Goal: Contribute content: Add original content to the website for others to see

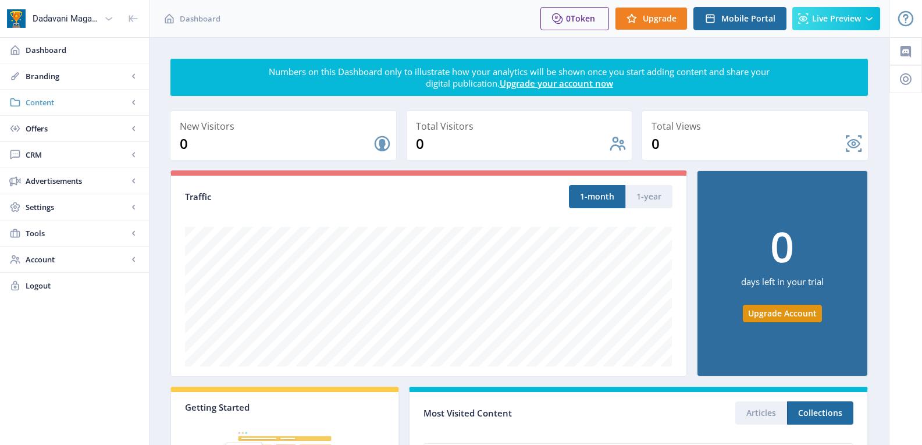
click at [75, 101] on span "Content" at bounding box center [77, 103] width 102 height 12
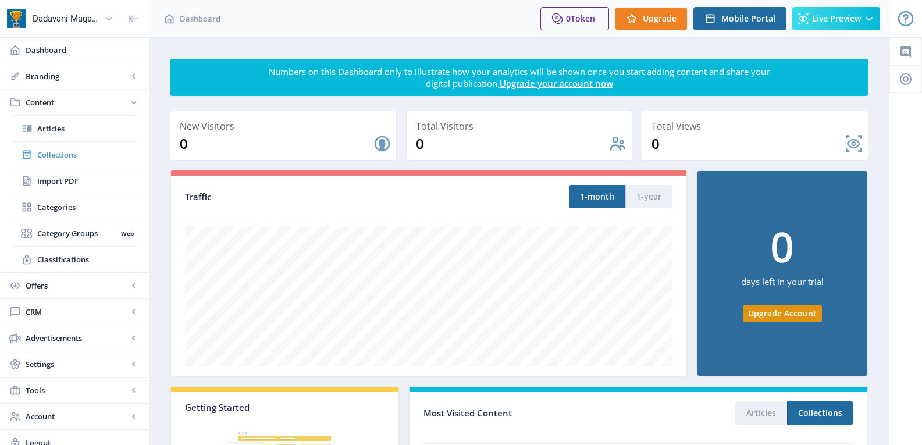
click at [64, 152] on span "Collections" at bounding box center [87, 155] width 100 height 12
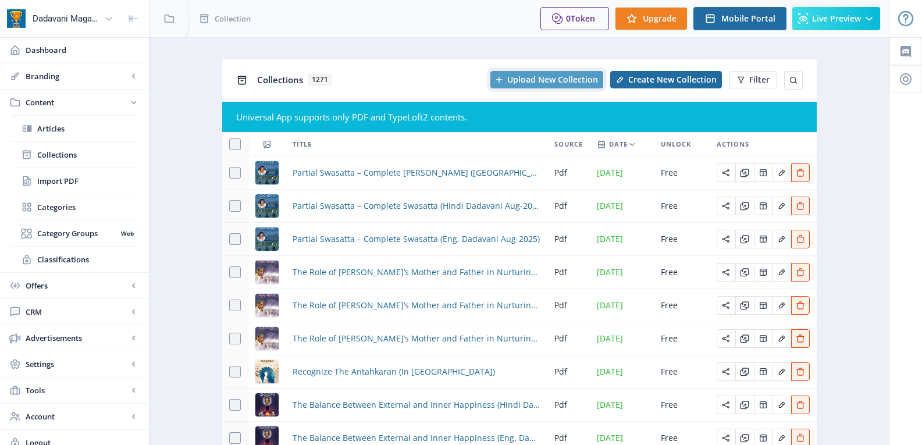
click at [549, 75] on span "Upload New Collection" at bounding box center [552, 79] width 91 height 9
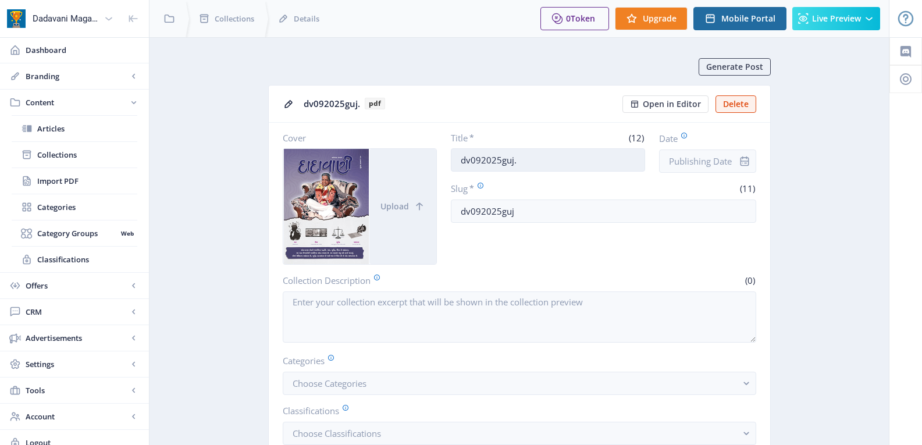
click at [547, 162] on input "dv092025guj." at bounding box center [548, 159] width 194 height 23
paste input "What Is the Antahkaran? (Eng. Dadavani Sep-2025)"
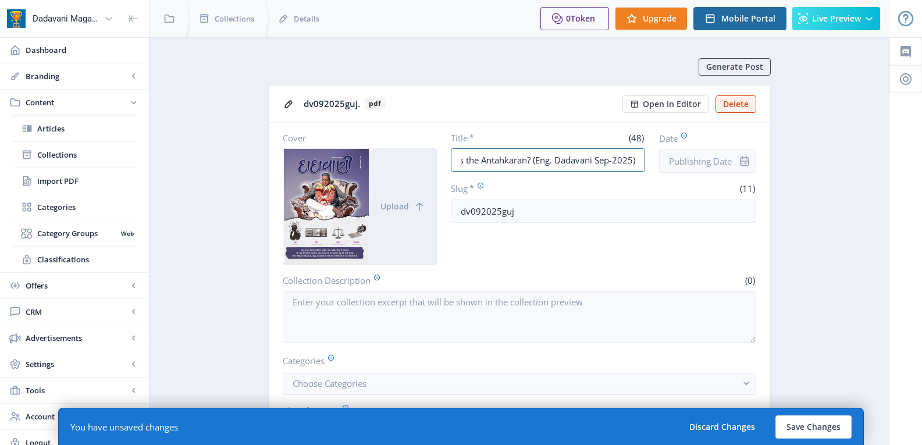
type input "What Is the Antahkaran? (Eng. Dadavani Sep-2025)"
click at [747, 162] on icon "info" at bounding box center [745, 161] width 12 height 12
click at [707, 162] on input "Date" at bounding box center [707, 160] width 97 height 23
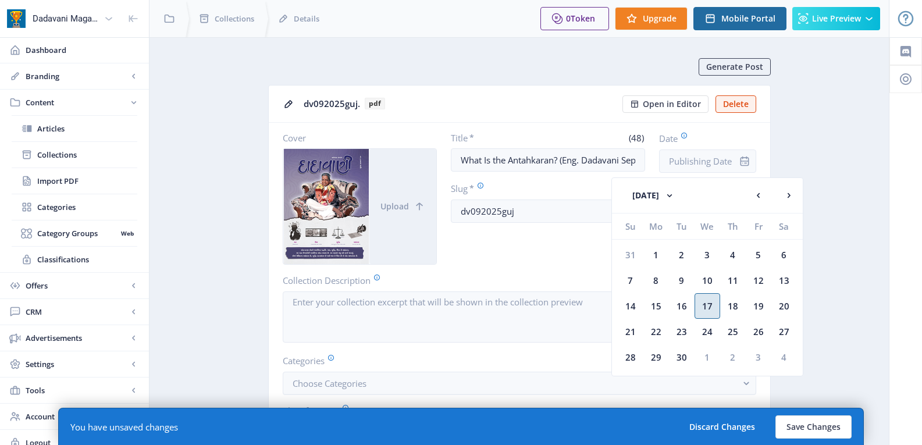
click at [708, 308] on div "17" at bounding box center [707, 306] width 26 height 26
type input "[DATE]"
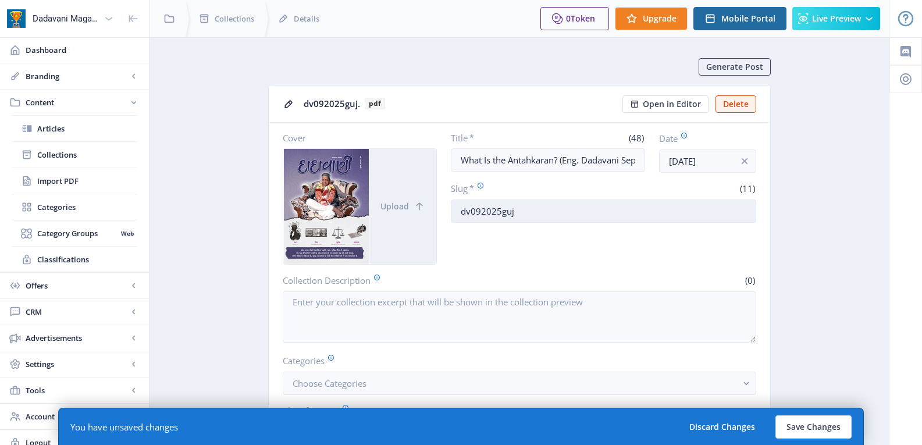
click at [527, 208] on input "dv092025guj" at bounding box center [603, 210] width 305 height 23
paste input "What Is the Antahkaran? (Eng. Dadavani Sep-2025)"
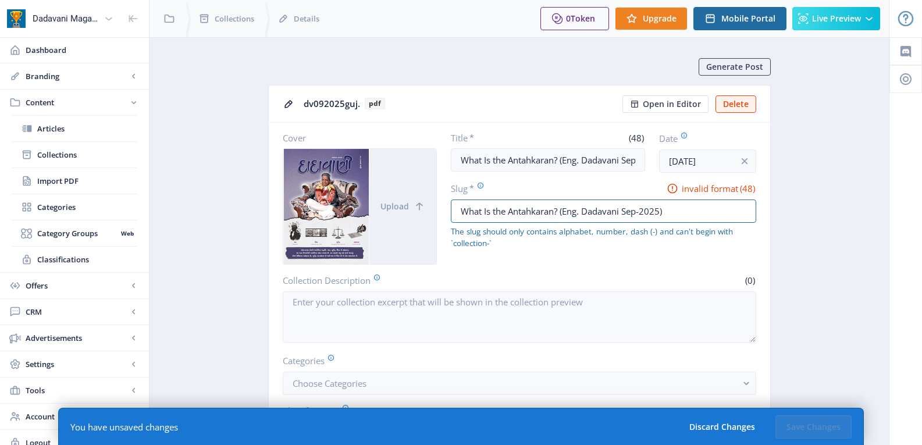
drag, startPoint x: 562, startPoint y: 214, endPoint x: 571, endPoint y: 223, distance: 13.2
click at [563, 213] on input "What Is the Antahkaran? (Eng. Dadavani Sep-2025)" at bounding box center [603, 210] width 305 height 23
click at [563, 212] on input "What Is the Antahkaran?-Eng. Dadavani Sep-2025)" at bounding box center [603, 210] width 305 height 23
click at [680, 204] on input "What Is the Antahkaran? Eng. Dadavani Sep-2025)" at bounding box center [603, 210] width 305 height 23
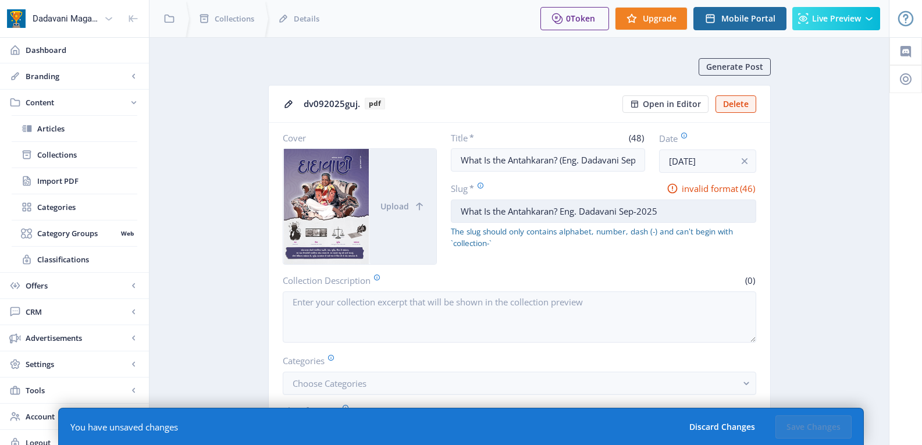
click at [620, 209] on input "What Is the Antahkaran? Eng. Dadavani Sep-2025" at bounding box center [603, 210] width 305 height 23
click at [576, 212] on input "What-Is-the-Antahkaran-Eng.-Dadavani-Sep-2025" at bounding box center [603, 210] width 305 height 23
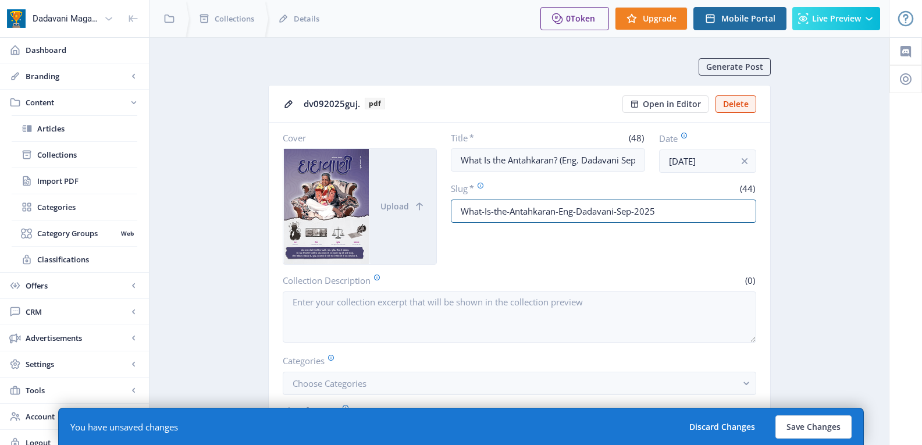
type input "What-Is-the-Antahkaran-Eng-Dadavani-Sep-2025"
drag, startPoint x: 533, startPoint y: 251, endPoint x: 537, endPoint y: 224, distance: 26.4
click at [533, 249] on div "Title * (48) What Is the Antahkaran? (Eng. Dadavani Sep-2025) Date Sep 17, 2025…" at bounding box center [603, 198] width 305 height 133
click at [547, 210] on input "What-Is-the-Antahkaran-Eng-Dadavani-Sep-2025" at bounding box center [603, 210] width 305 height 23
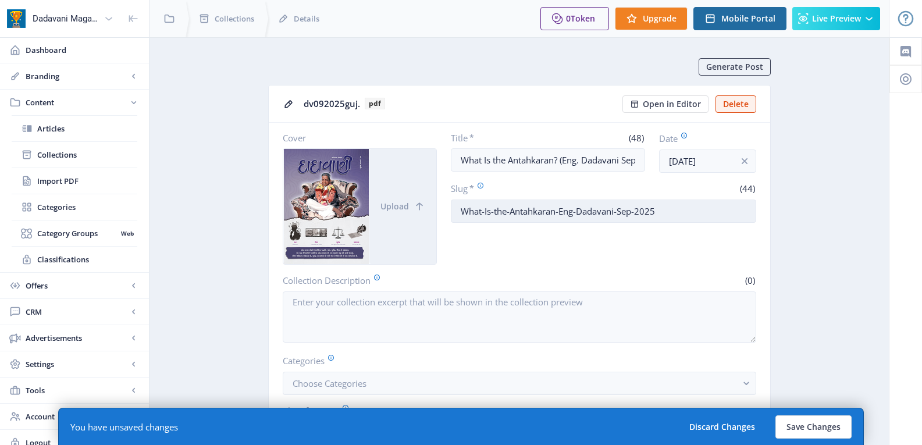
click at [547, 210] on input "What-Is-the-Antahkaran-Eng-Dadavani-Sep-2025" at bounding box center [603, 210] width 305 height 23
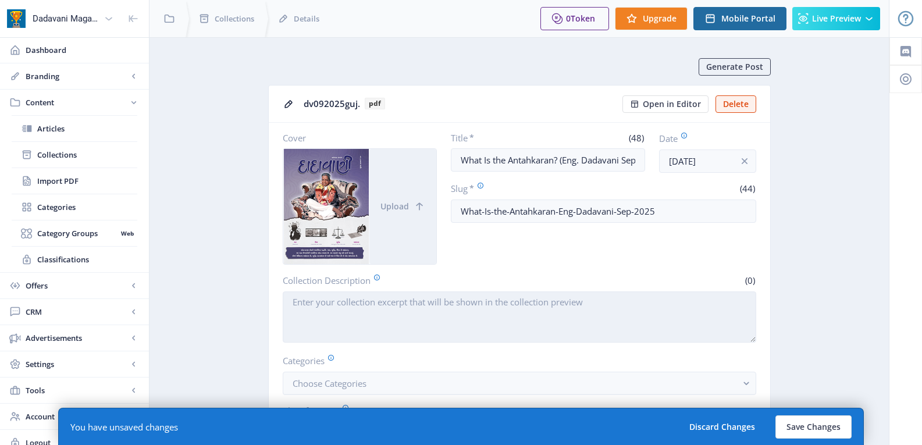
drag, startPoint x: 569, startPoint y: 263, endPoint x: 423, endPoint y: 320, distance: 156.9
click at [569, 263] on div "Title * (48) What Is the Antahkaran? (Eng. Dadavani Sep-2025) Date Sep 17, 2025…" at bounding box center [603, 198] width 305 height 133
click at [345, 329] on textarea "Collection Description" at bounding box center [519, 316] width 473 height 51
paste textarea "The basic explanation on such points have been mentioned in the current edition…"
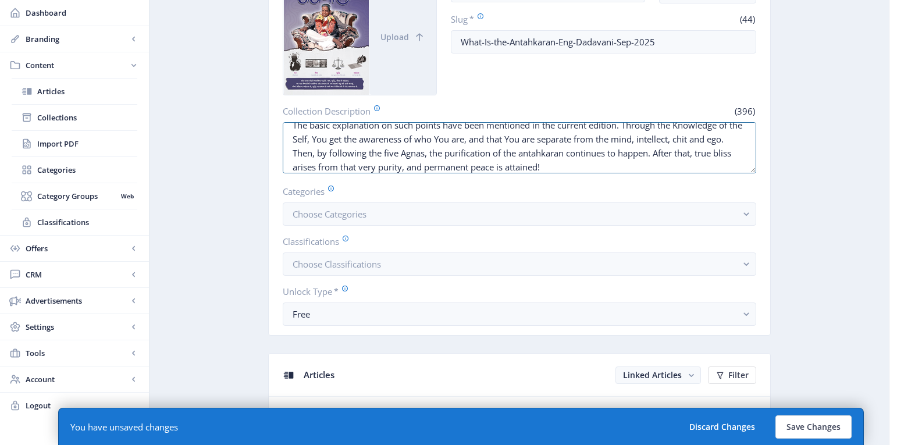
scroll to position [174, 0]
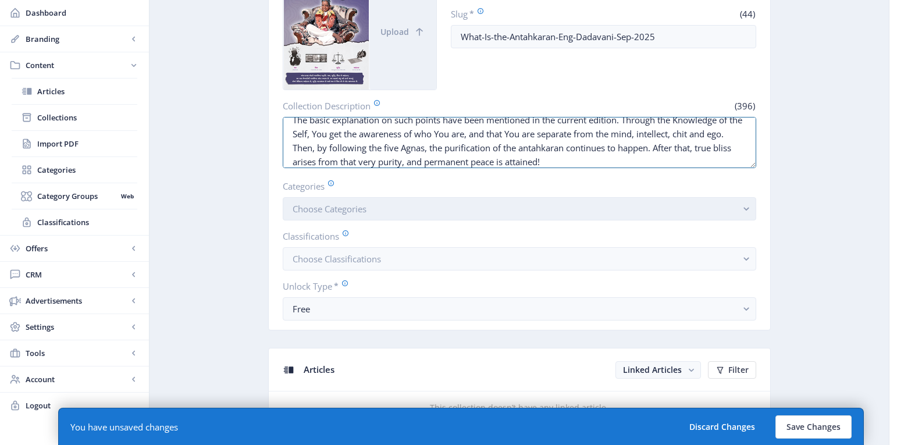
type textarea "The basic explanation on such points have been mentioned in the current edition…"
click at [310, 208] on span "Choose Categories" at bounding box center [330, 209] width 74 height 12
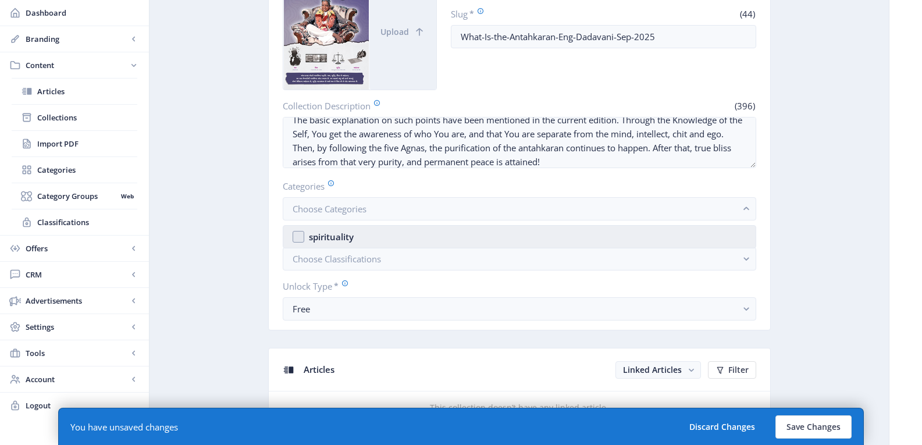
click at [327, 234] on div "spirituality" at bounding box center [331, 237] width 45 height 14
checkbox input "true"
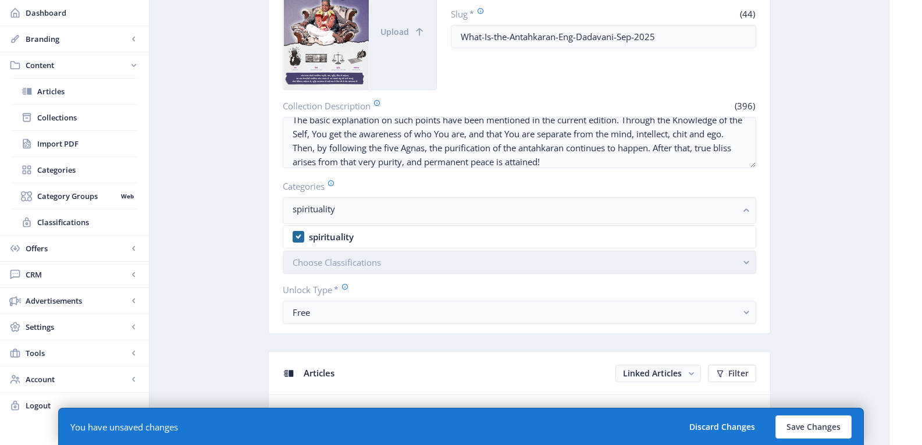
click at [323, 261] on span "Choose Classifications" at bounding box center [337, 262] width 88 height 12
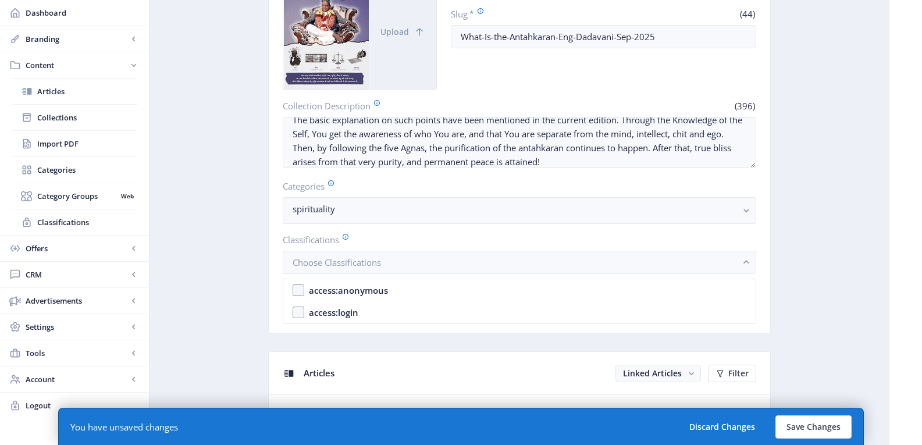
click at [417, 240] on label "Classifications" at bounding box center [515, 239] width 464 height 13
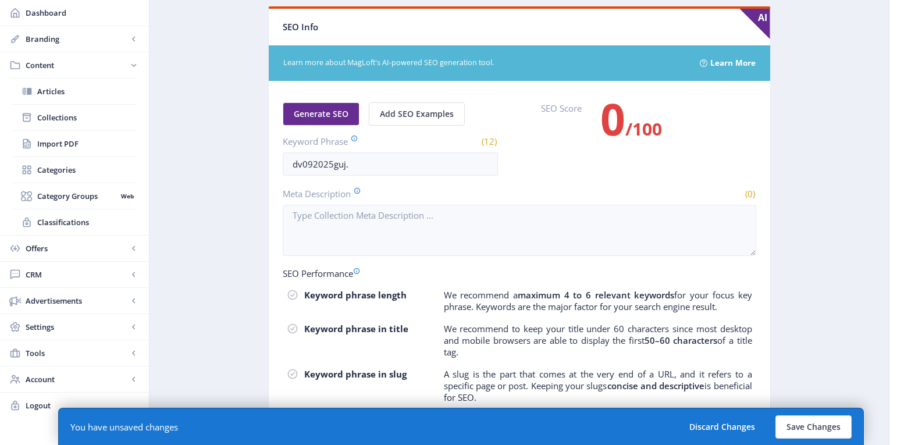
scroll to position [1512, 0]
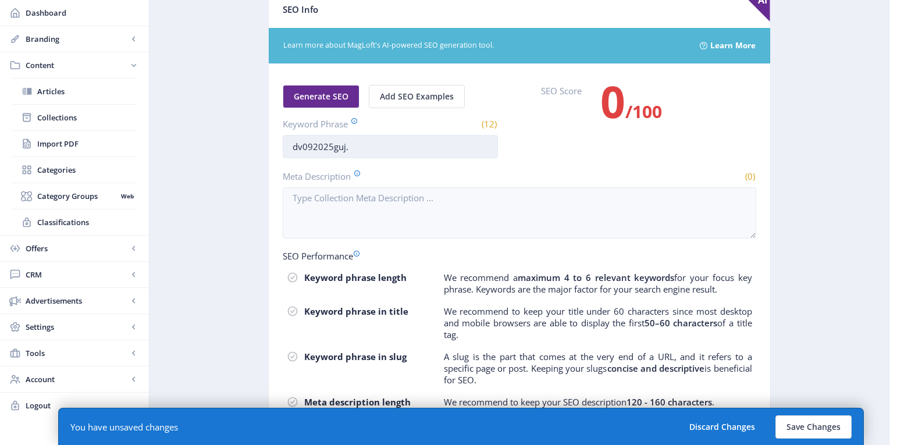
click at [339, 153] on input "dv092025guj." at bounding box center [390, 146] width 215 height 23
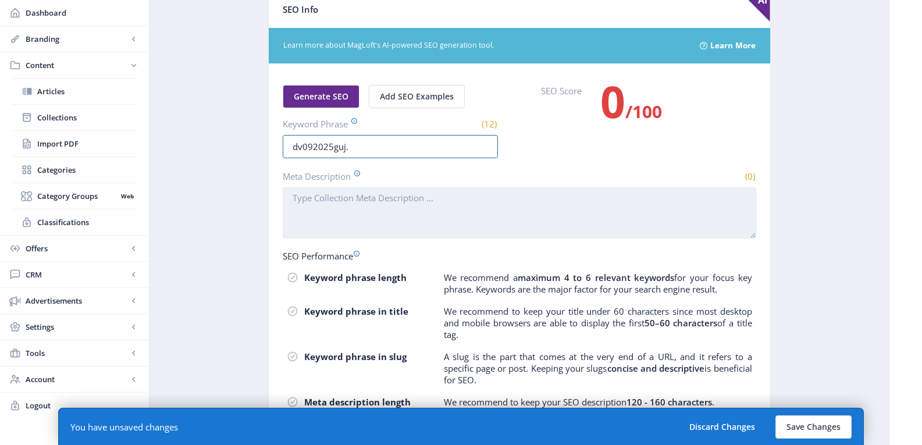
paste input "antahkaran,mind,intellect,[PERSON_NAME],ego,self,soul,[PERSON_NAME],five [PERSO…"
type input "antahkaran,mind,intellect,[PERSON_NAME],ego,self,soul,[PERSON_NAME],five [PERSO…"
click at [362, 194] on textarea "Meta Description" at bounding box center [519, 212] width 473 height 51
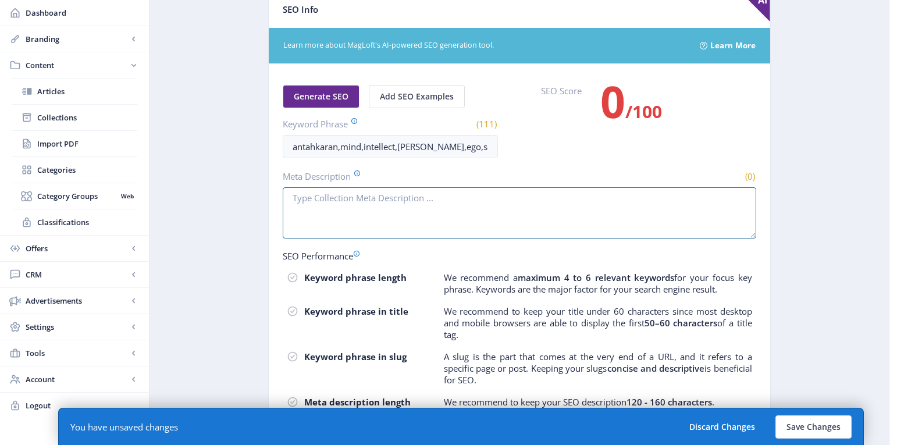
paste textarea "Through the Knowledge of the Self, You get the awareness of who You are, and th…"
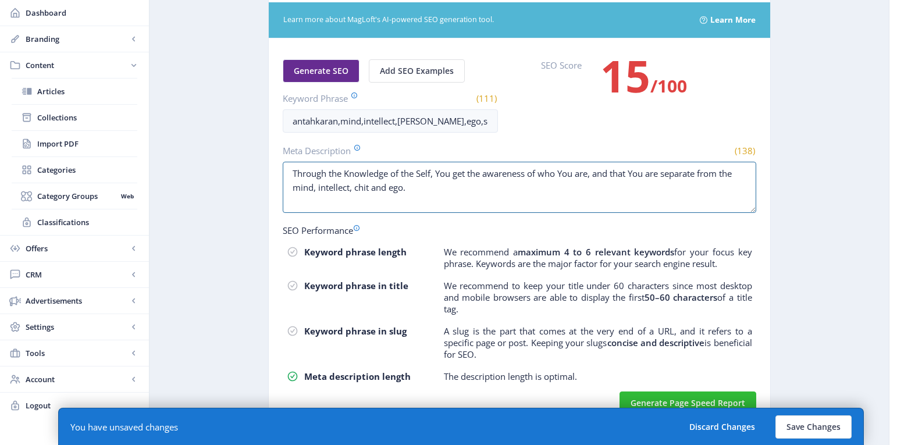
scroll to position [1558, 0]
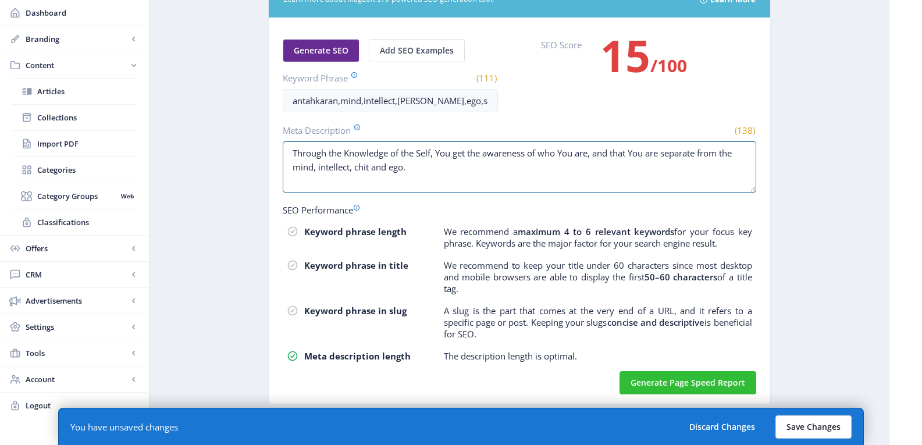
type textarea "Through the Knowledge of the Self, You get the awareness of who You are, and th…"
click at [806, 427] on button "Save Changes" at bounding box center [813, 426] width 76 height 23
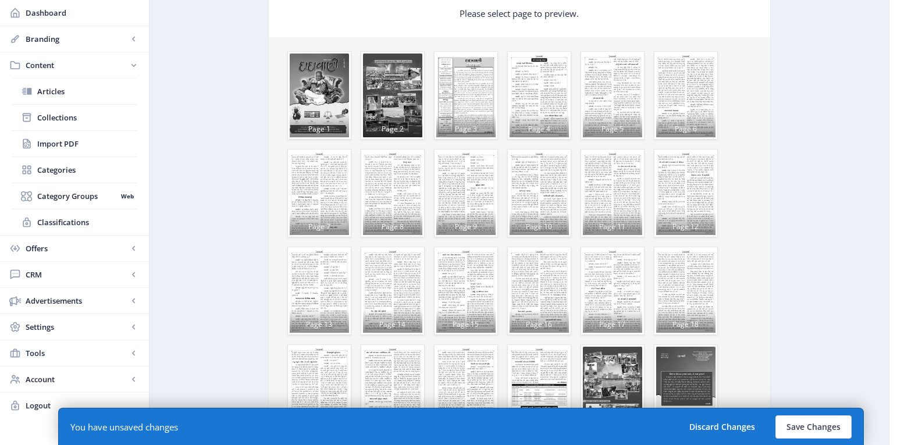
type input "what-is-the-antahkaran-eng-dadavani-sep-2025"
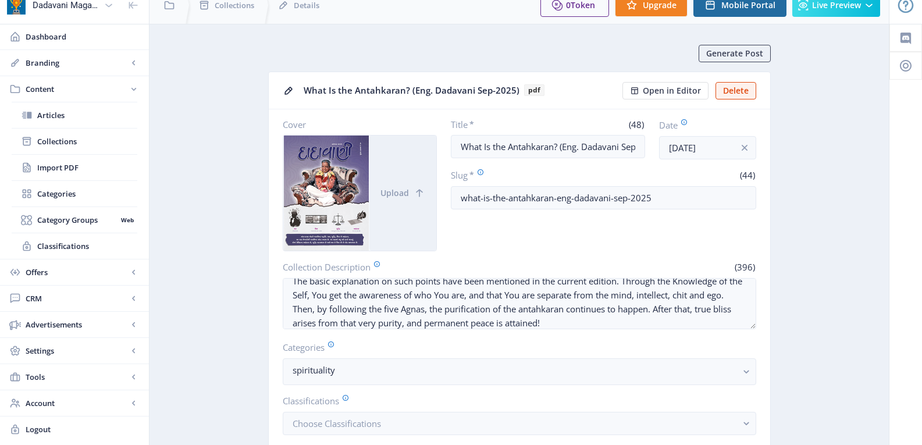
scroll to position [0, 0]
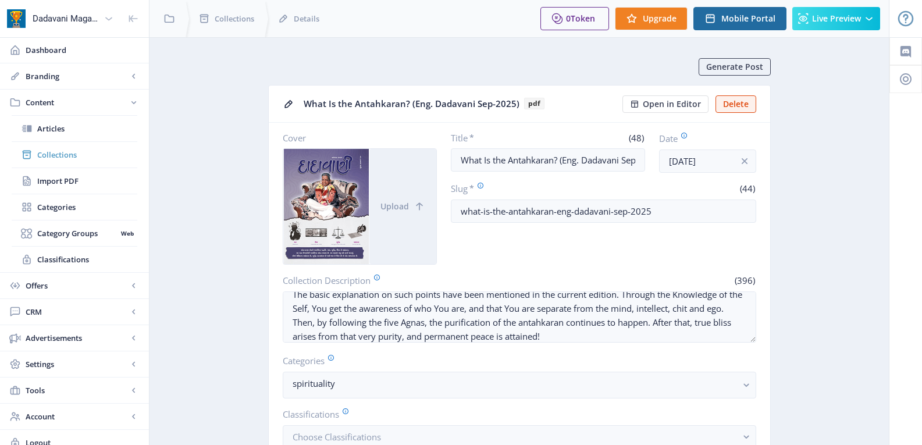
click at [62, 152] on span "Collections" at bounding box center [87, 155] width 100 height 12
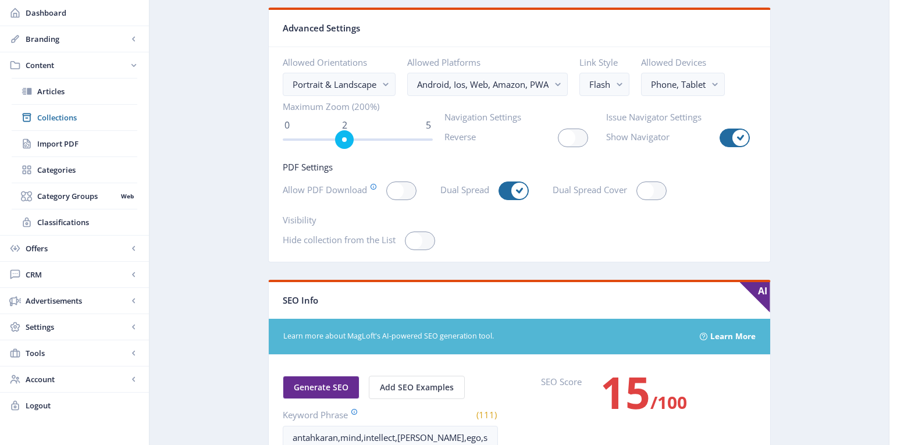
scroll to position [1558, 0]
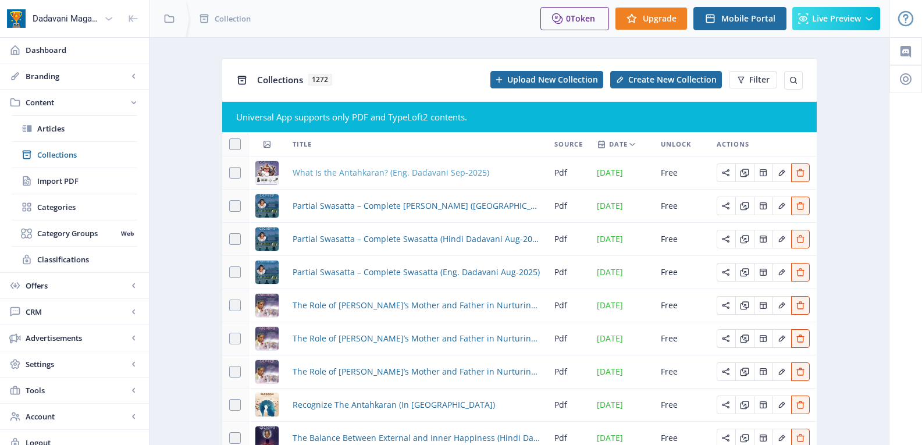
click at [319, 170] on span "What Is the Antahkaran? (Eng. Dadavani Sep-2025)" at bounding box center [391, 173] width 197 height 14
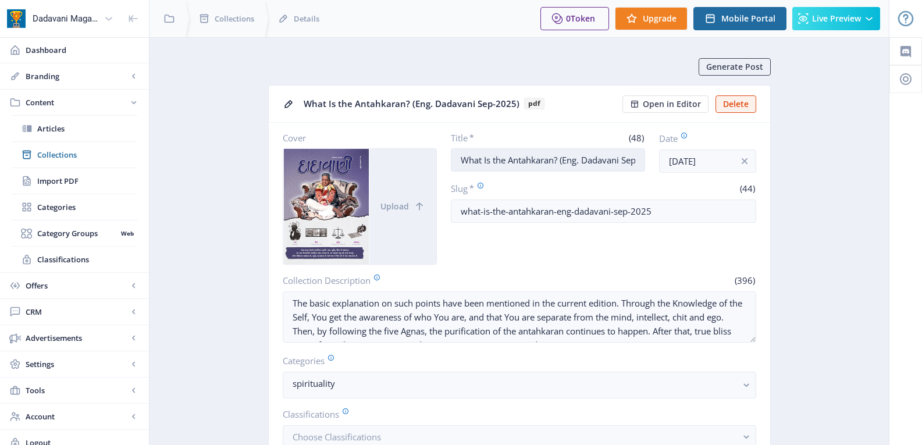
click at [568, 161] on input "What Is the Antahkaran? (Eng. Dadavani Sep-2025)" at bounding box center [548, 159] width 194 height 23
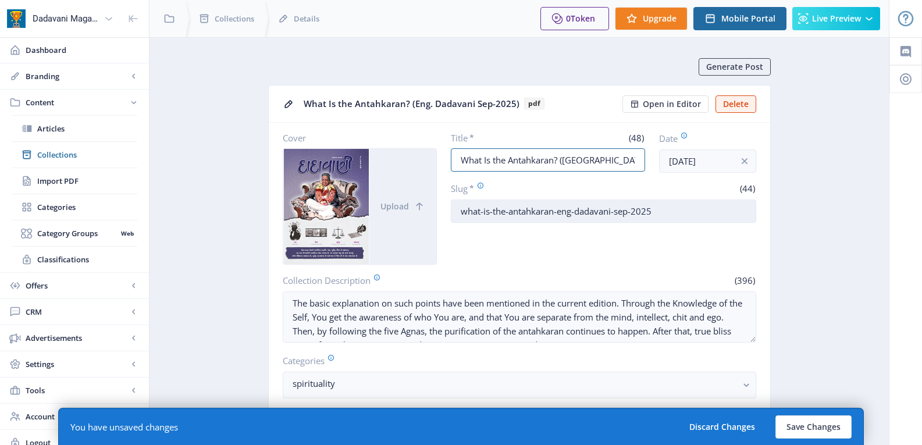
type input "What Is the Antahkaran? (Guj. Dadavani Sep-2025)"
click at [563, 211] on input "what-is-the-antahkaran-eng-dadavani-sep-2025" at bounding box center [603, 210] width 305 height 23
type input "what-is-the-antahkaran-guj-dadavani-sep-2025"
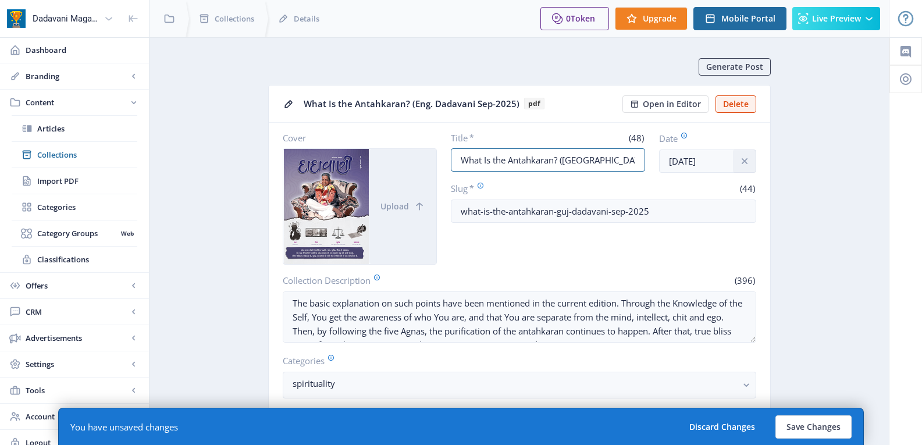
scroll to position [0, 29]
drag, startPoint x: 598, startPoint y: 154, endPoint x: 736, endPoint y: 155, distance: 137.8
click at [733, 154] on div "Title * (48) What Is the Antahkaran? (Guj. Dadavani Sep-2025) Date Sep 17, 2025" at bounding box center [603, 152] width 305 height 41
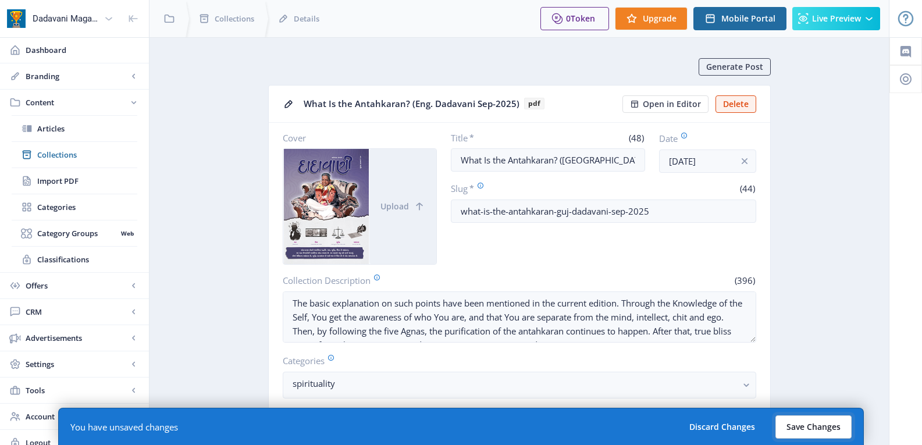
click at [810, 426] on button "Save Changes" at bounding box center [813, 426] width 76 height 23
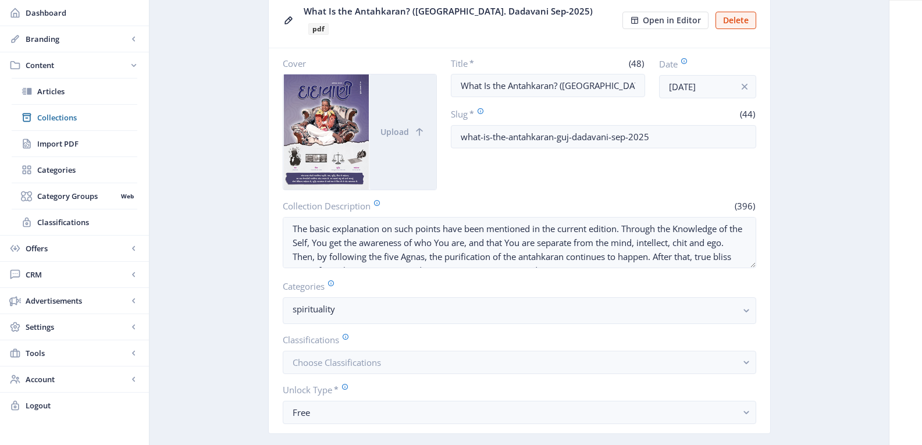
scroll to position [233, 0]
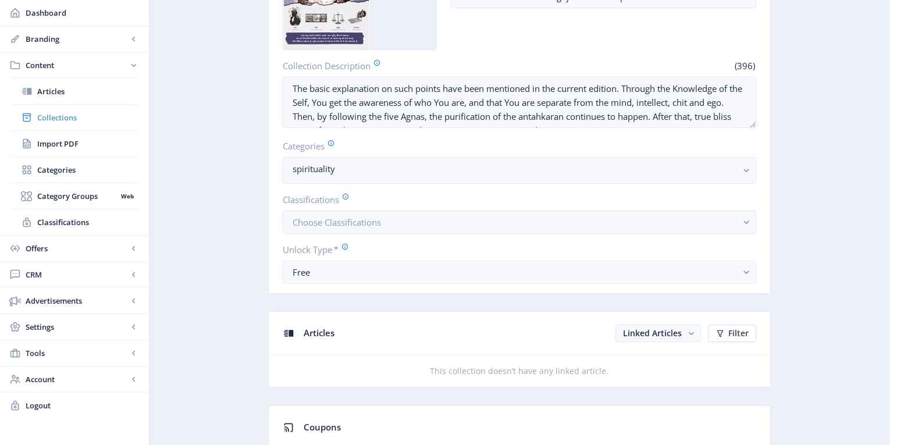
click at [65, 116] on span "Collections" at bounding box center [87, 118] width 100 height 12
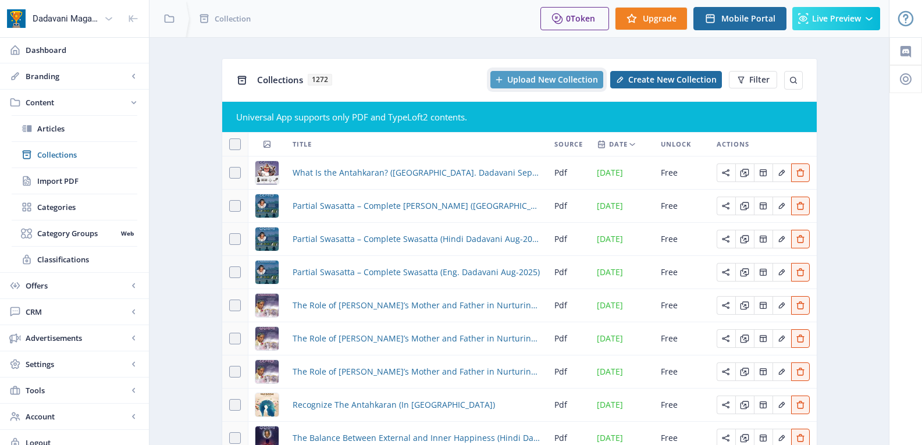
click at [528, 75] on span "Upload New Collection" at bounding box center [552, 79] width 91 height 9
drag, startPoint x: 851, startPoint y: 293, endPoint x: 868, endPoint y: 331, distance: 42.5
click at [851, 293] on app-content-issues "Collections 1272 Uploading Image Create New Collection Filter Universal App sup…" at bounding box center [519, 301] width 698 height 486
click at [863, 204] on app-content-issues "Collections 1272 Uploading Image Create New Collection Filter Universal App sup…" at bounding box center [519, 301] width 698 height 486
click at [856, 315] on app-content-issues "Collections 1273 Packing Issue Create New Collection Filter Universal App suppo…" at bounding box center [519, 301] width 698 height 486
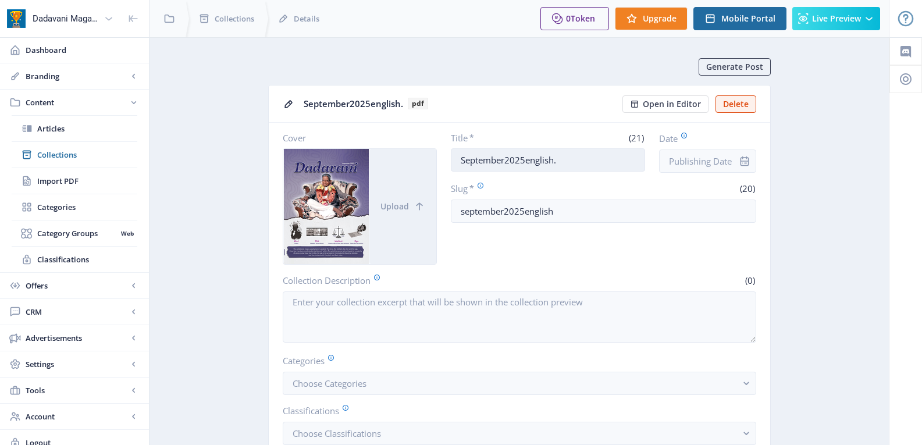
click at [494, 158] on input "September2025english." at bounding box center [548, 159] width 194 height 23
click at [584, 159] on input "September2025english." at bounding box center [548, 159] width 194 height 23
drag, startPoint x: 573, startPoint y: 155, endPoint x: 290, endPoint y: 161, distance: 283.3
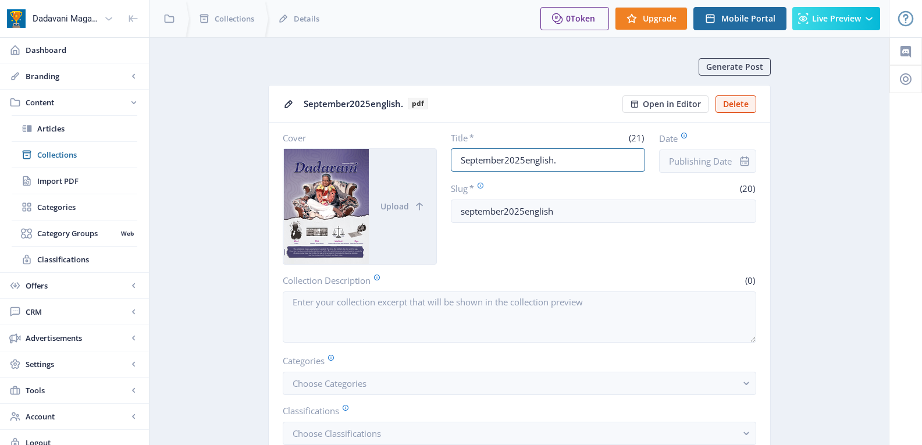
click at [288, 161] on div "Cover Upload Title * (21) September2025english. Date Slug * (20) september2025e…" at bounding box center [519, 198] width 473 height 133
paste input "What Is the Antahkaran? (Eng. Dadavani Sep-2025)"
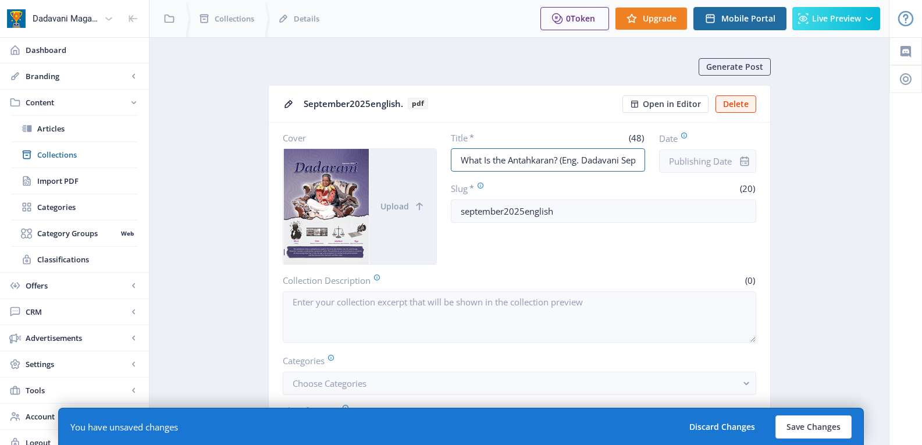
scroll to position [0, 30]
type input "What Is the Antahkaran? (Eng. Dadavani Sep-2025)"
click at [722, 159] on input "Date" at bounding box center [707, 160] width 97 height 23
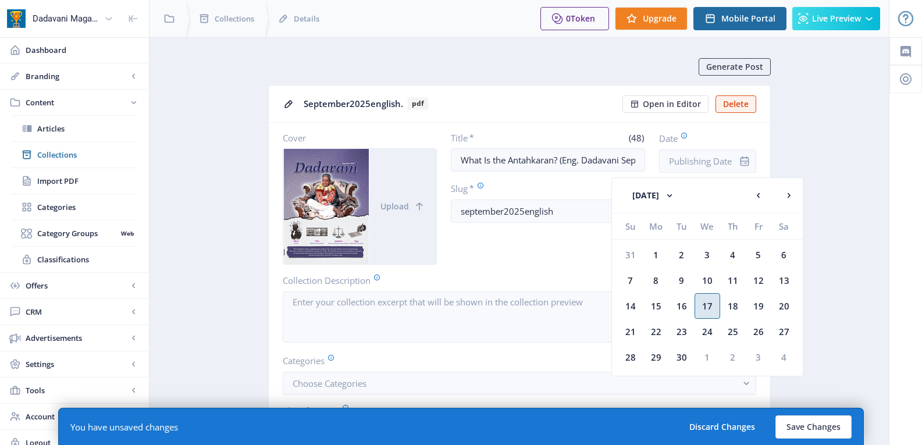
click at [708, 303] on div "17" at bounding box center [707, 306] width 26 height 26
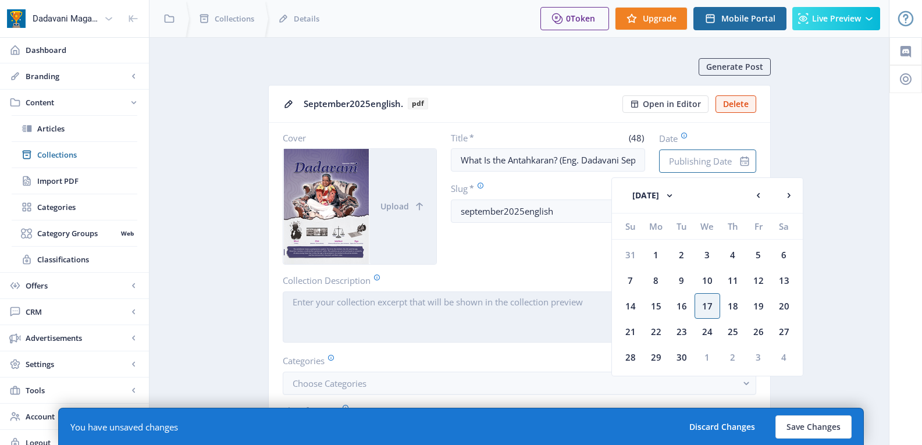
type input "[DATE]"
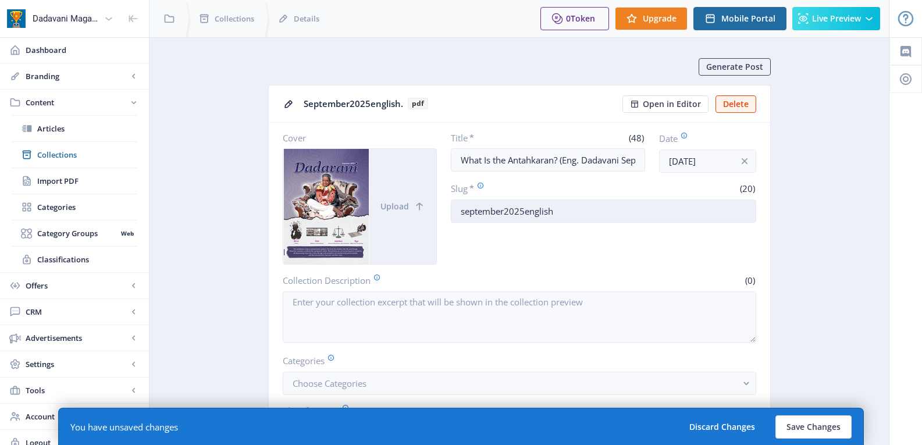
click at [504, 210] on input "september2025english" at bounding box center [603, 210] width 305 height 23
paste input "What-Is-the-Antahkaran-Eng-Dadavani-Sep-2025"
click at [568, 210] on input "What-Is-the-Antahkaran-Eng-Dadavani-Sep-2025" at bounding box center [603, 210] width 305 height 23
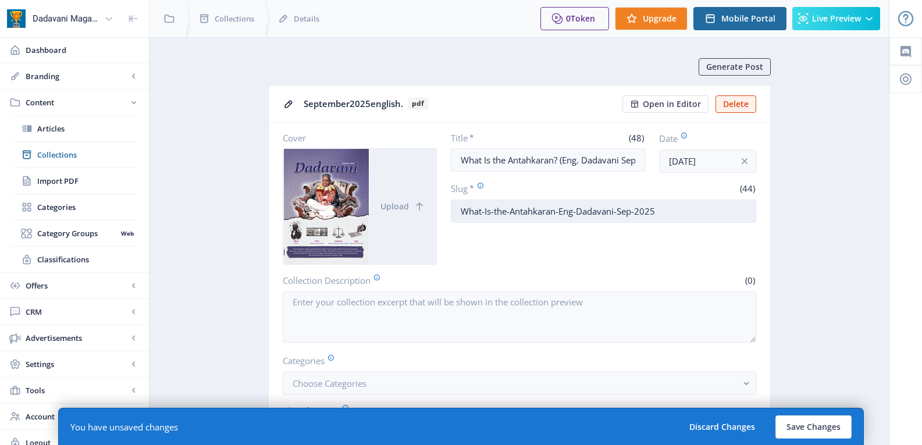
click at [568, 210] on input "What-Is-the-Antahkaran-Eng-Dadavani-Sep-2025" at bounding box center [603, 210] width 305 height 23
type input "What-Is-the-Antahkaran-Eng-Dadavani-Sep-2025"
click at [572, 256] on div "Title * (48) What Is the Antahkaran? (Eng. Dadavani Sep-2025) Date Sep 17, 2025…" at bounding box center [603, 198] width 305 height 133
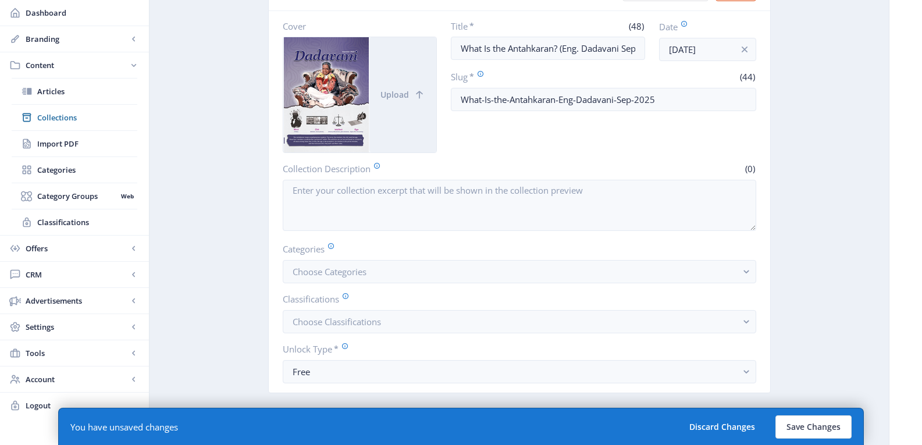
scroll to position [116, 0]
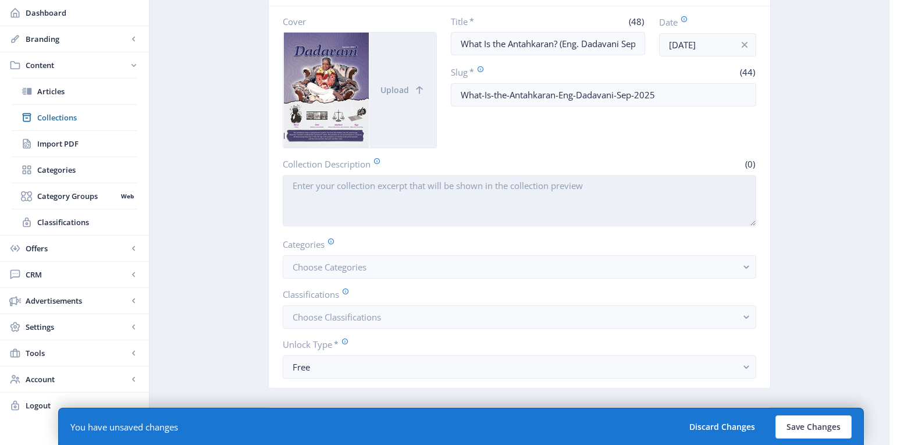
click at [334, 197] on textarea "Collection Description" at bounding box center [519, 200] width 473 height 51
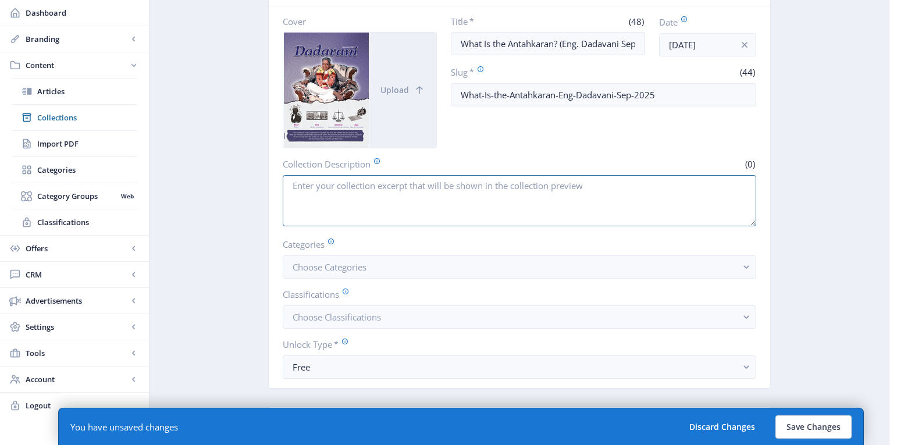
paste textarea "The basic explanation on such points have been mentioned in the current edition…"
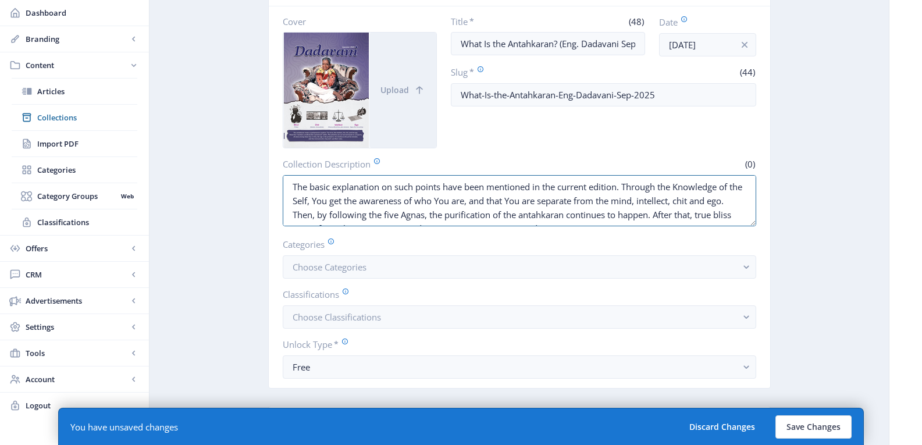
scroll to position [9, 0]
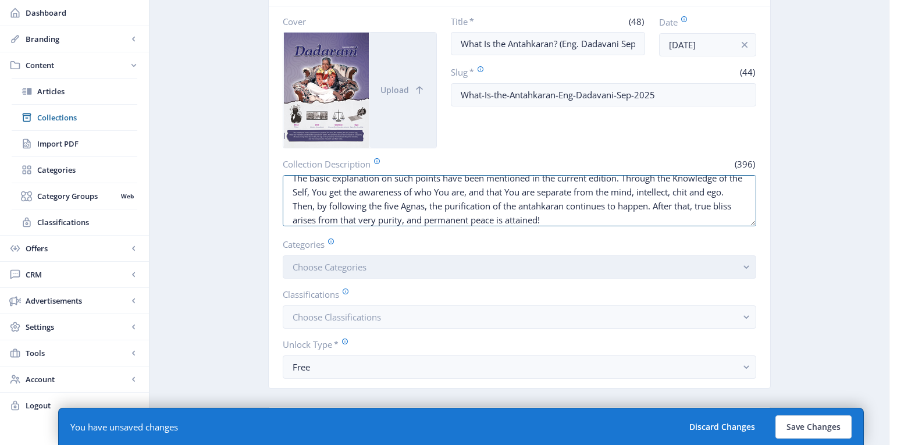
type textarea "The basic explanation on such points have been mentioned in the current edition…"
click at [357, 269] on span "Choose Categories" at bounding box center [330, 267] width 74 height 12
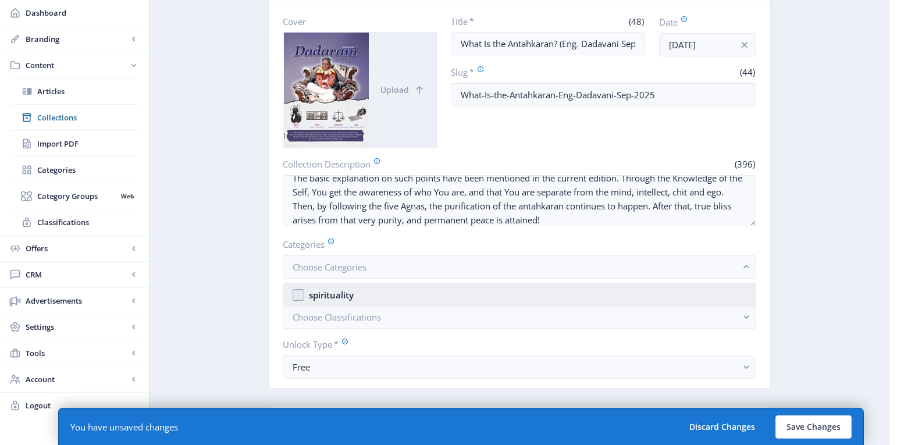
click at [340, 298] on div "spirituality" at bounding box center [331, 295] width 45 height 14
checkbox input "true"
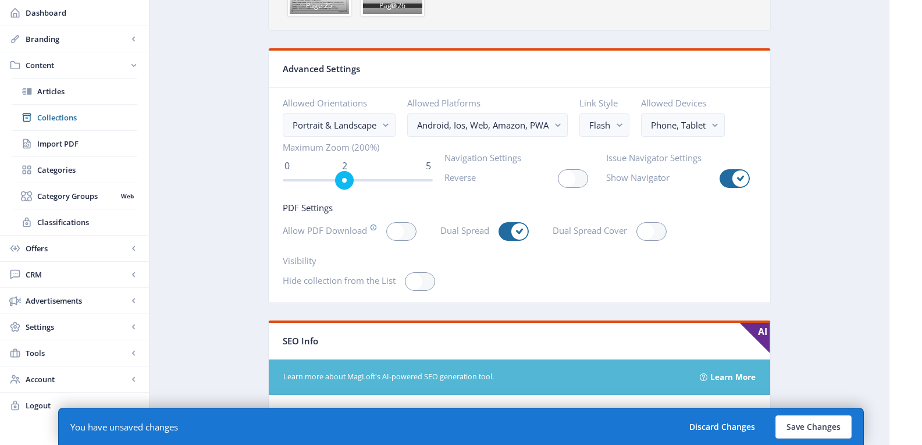
scroll to position [1512, 0]
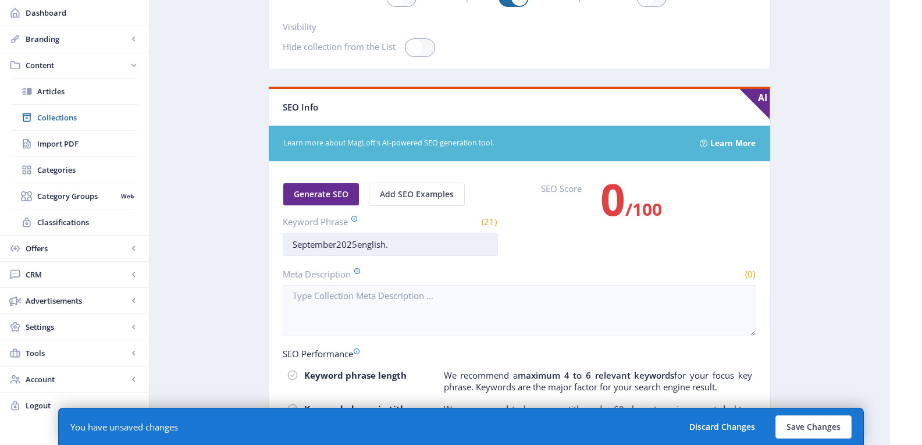
click at [323, 248] on input "September2025english." at bounding box center [390, 244] width 215 height 23
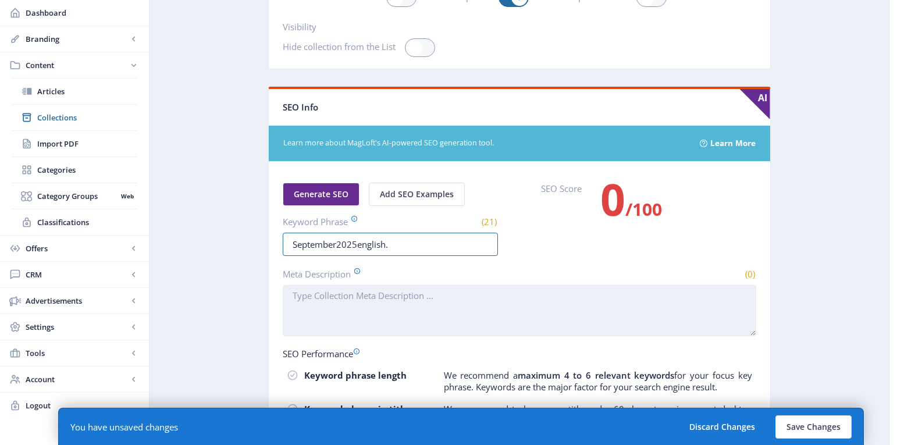
paste input "antahkaran,mind,intellect,[PERSON_NAME],ego,self,soul,[PERSON_NAME],five [PERSO…"
type input "antahkaran,mind,intellect,[PERSON_NAME],ego,self,soul,[PERSON_NAME],five [PERSO…"
click at [340, 300] on textarea "Meta Description" at bounding box center [519, 310] width 473 height 51
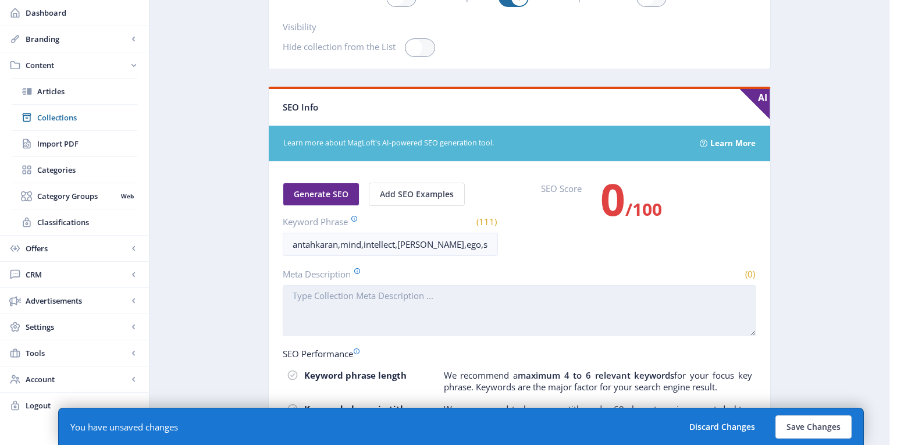
paste textarea "Through the Knowledge of the Self, You get the awareness of who You are, and th…"
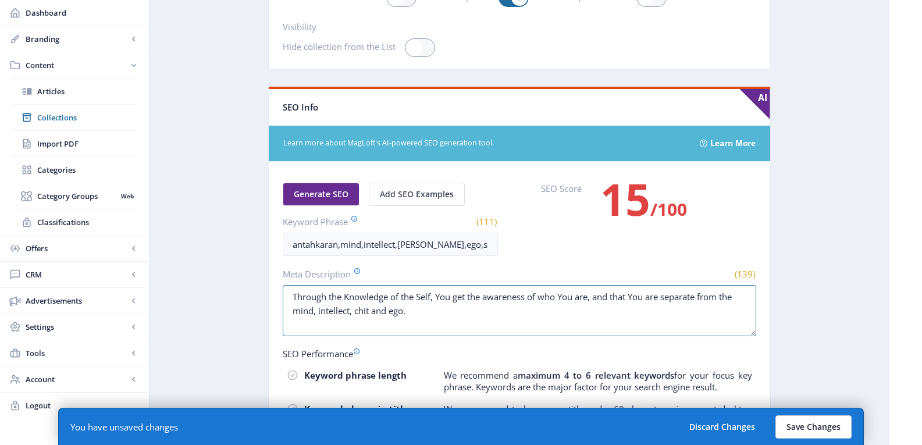
type textarea "Through the Knowledge of the Self, You get the awareness of who You are, and th…"
click at [819, 426] on button "Save Changes" at bounding box center [813, 426] width 76 height 23
type input "what-is-the-antahkaran-eng-dadavani-sep-2025"
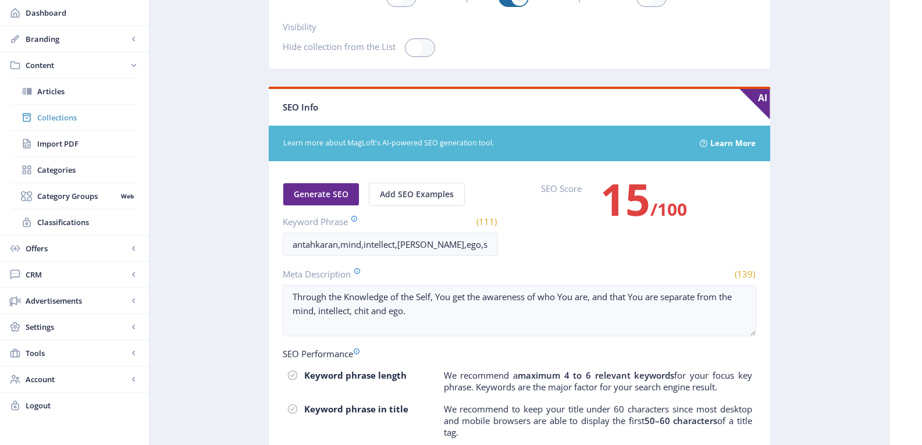
click at [63, 115] on span "Collections" at bounding box center [87, 118] width 100 height 12
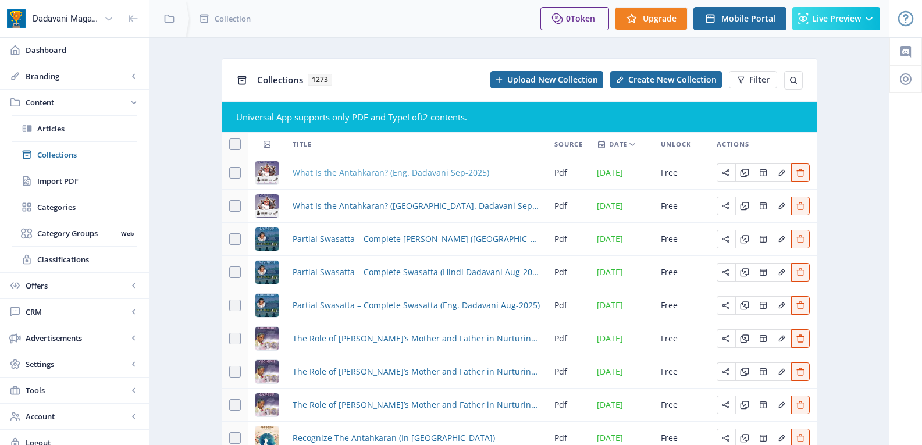
click at [330, 171] on span "What Is the Antahkaran? (Eng. Dadavani Sep-2025)" at bounding box center [391, 173] width 197 height 14
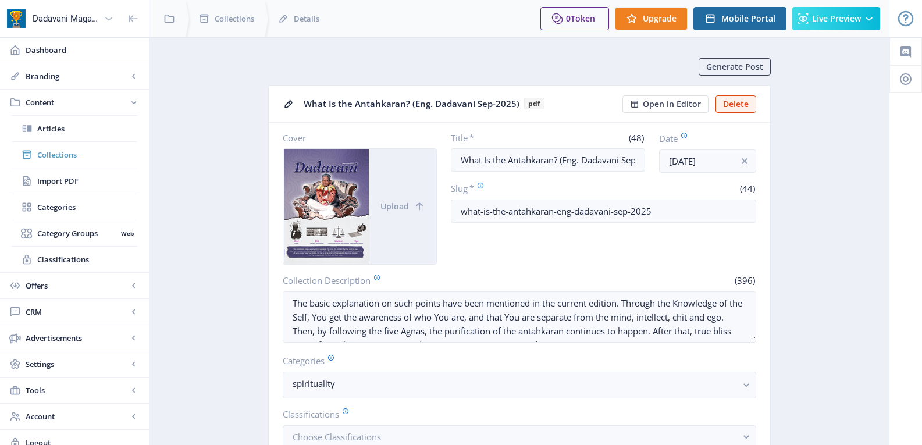
click at [51, 152] on span "Collections" at bounding box center [87, 155] width 100 height 12
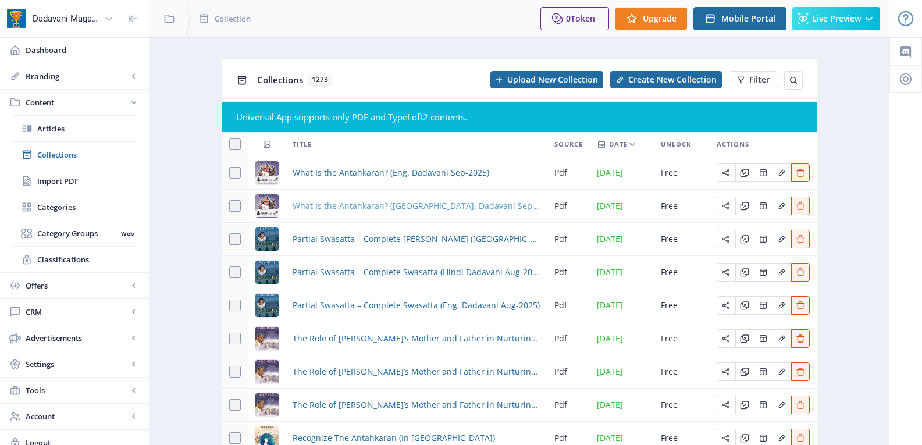
click at [361, 204] on span "What Is the Antahkaran? ([GEOGRAPHIC_DATA]. Dadavani Sep-2025)" at bounding box center [417, 206] width 248 height 14
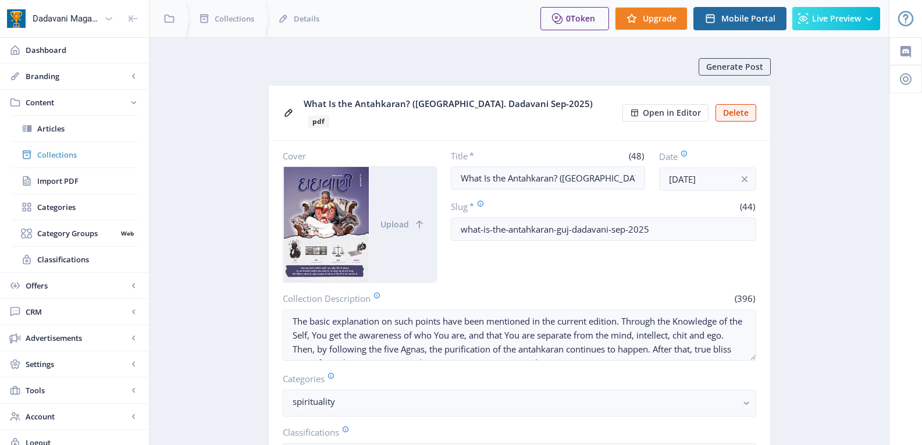
click at [53, 152] on span "Collections" at bounding box center [87, 155] width 100 height 12
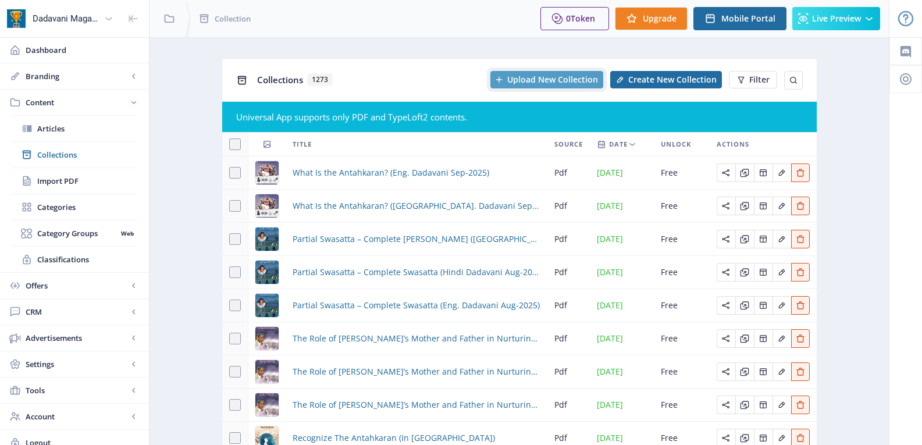
click at [556, 79] on span "Upload New Collection" at bounding box center [552, 79] width 91 height 9
click at [851, 204] on app-content-issues "Collections 1273 Uploading PDF Create New Collection Filter Universal App suppo…" at bounding box center [519, 301] width 698 height 486
click at [866, 249] on app-content-issues "Collections 1274 Packing Issue Create New Collection Filter Universal App suppo…" at bounding box center [519, 301] width 698 height 486
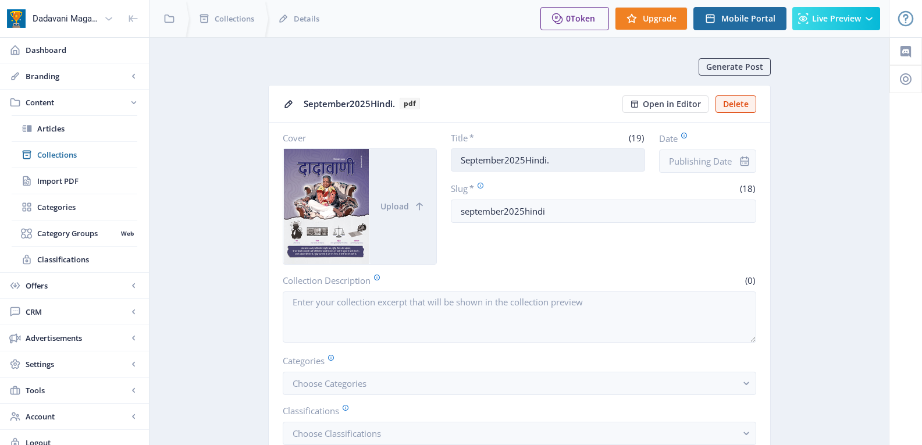
click at [528, 163] on input "September2025Hindi." at bounding box center [548, 159] width 194 height 23
paste input "What Is the Antahkaran? (Hindi Dadavani Sep-2025)"
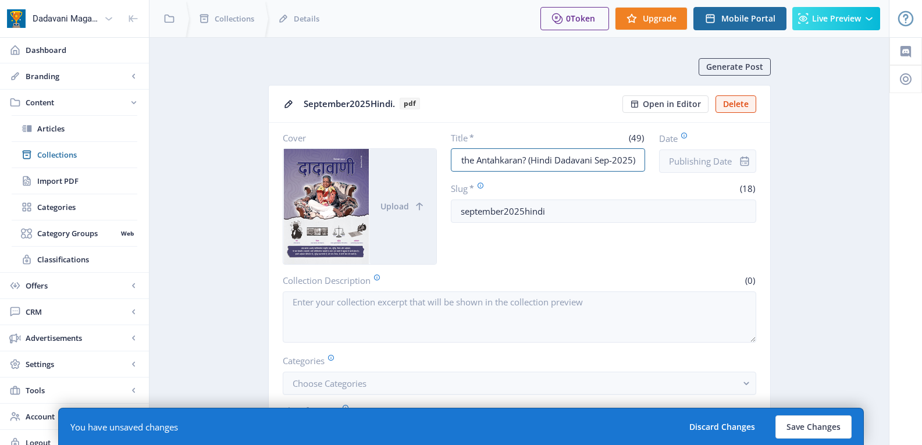
type input "What Is the Antahkaran? (Hindi Dadavani Sep-2025)"
click at [742, 158] on icon "info" at bounding box center [744, 161] width 9 height 10
click at [712, 155] on input "Date" at bounding box center [707, 160] width 97 height 23
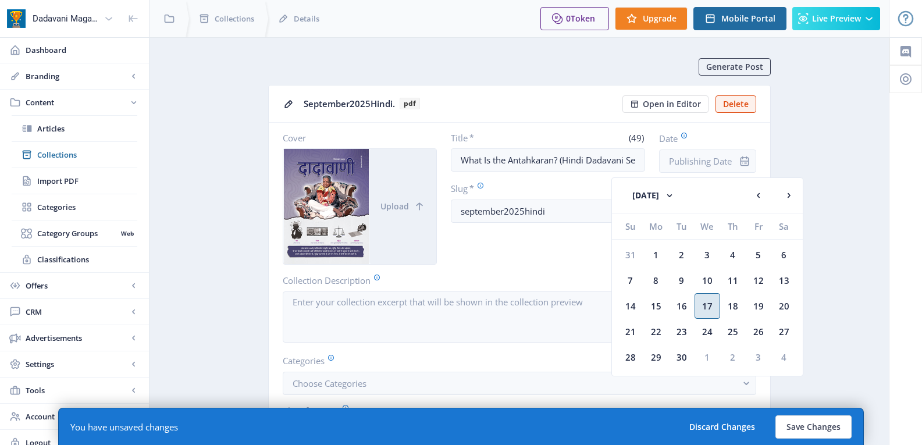
click at [707, 306] on div "17" at bounding box center [707, 306] width 26 height 26
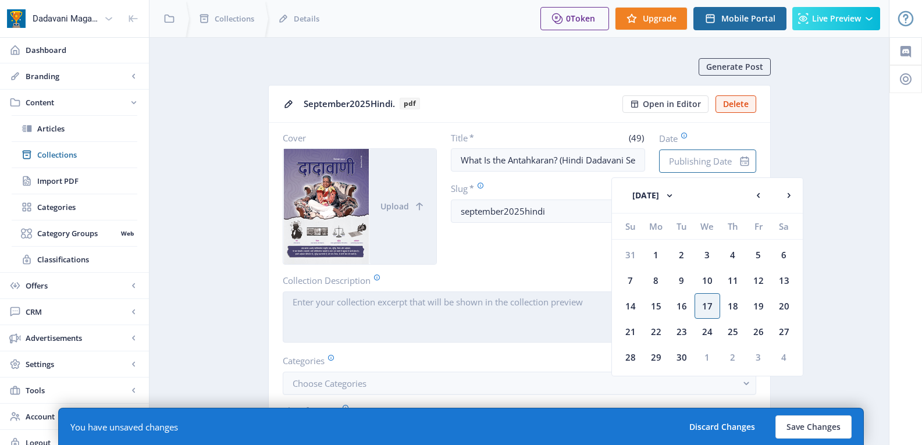
type input "[DATE]"
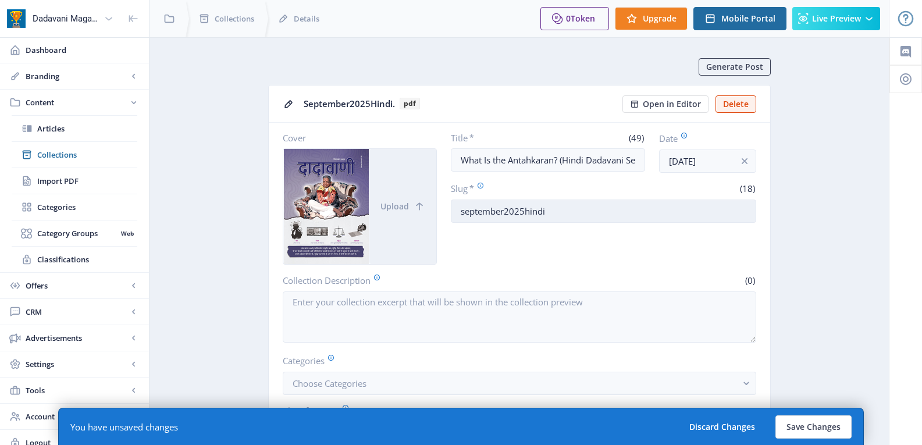
click at [512, 210] on input "september2025hindi" at bounding box center [603, 210] width 305 height 23
paste input "What-Is-the-Antahkaran-Eng-Dadavani-Sep-2025"
click at [563, 212] on input "What-Is-the-Antahkaran-Eng-Dadavani-Sep-2025" at bounding box center [603, 210] width 305 height 23
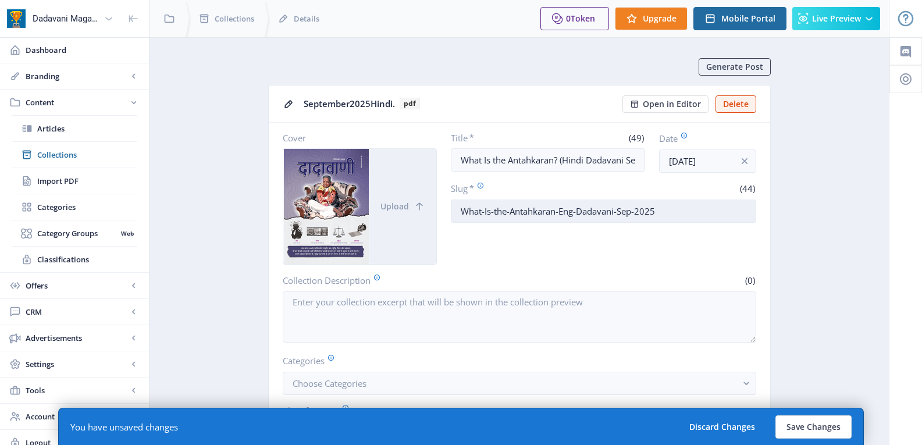
click at [563, 212] on input "What-Is-the-Antahkaran-Eng-Dadavani-Sep-2025" at bounding box center [603, 210] width 305 height 23
type input "What-Is-the-Antahkaran-Hindi-Dadavani-Sep-2025"
click at [568, 256] on div "Title * (49) What Is the Antahkaran? (Hindi Dadavani Sep-2025) Date [DATE] Slug…" at bounding box center [603, 198] width 305 height 133
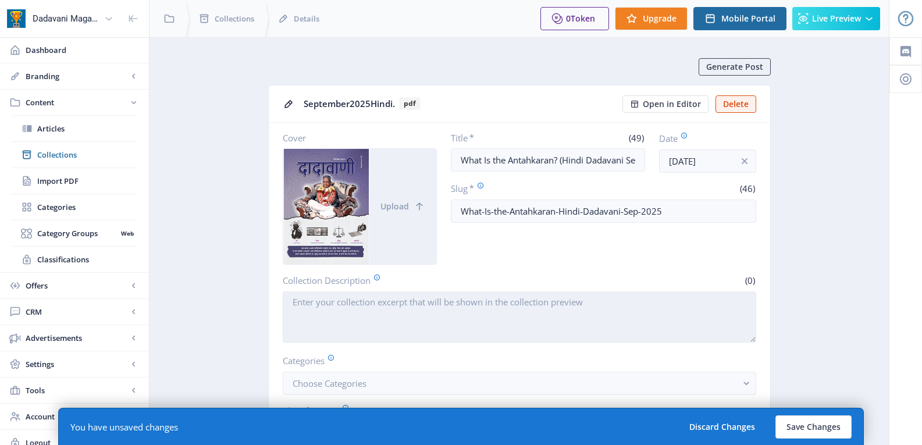
click at [438, 311] on textarea "Collection Description" at bounding box center [519, 316] width 473 height 51
paste textarea "The basic explanation on such points have been mentioned in the current edition…"
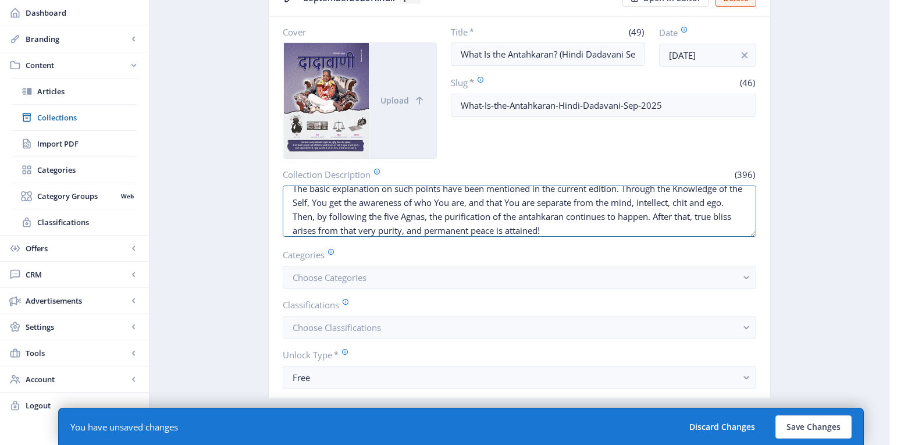
scroll to position [233, 0]
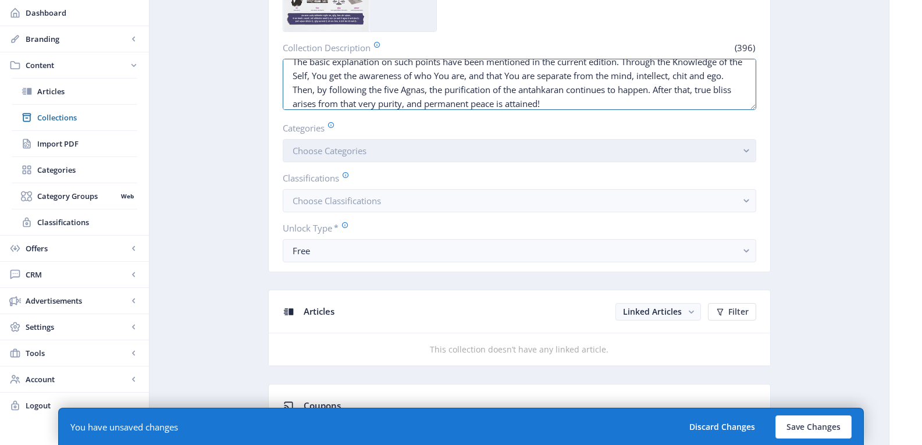
type textarea "The basic explanation on such points have been mentioned in the current edition…"
click at [351, 145] on span "Choose Categories" at bounding box center [330, 151] width 74 height 12
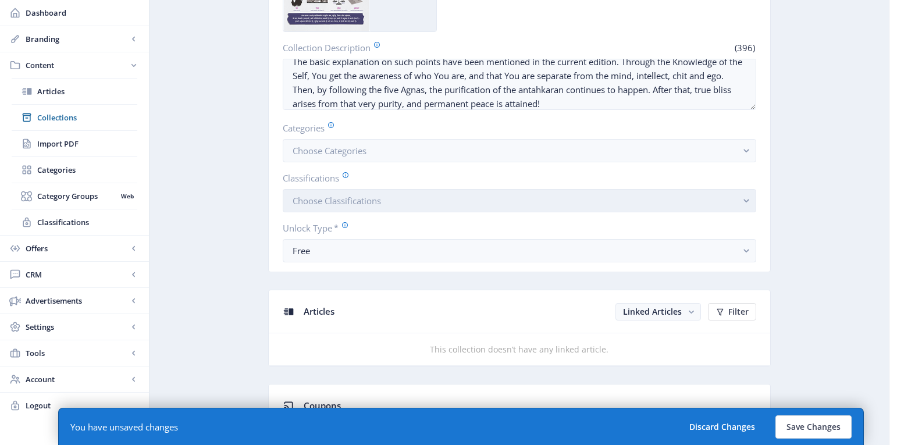
scroll to position [0, 0]
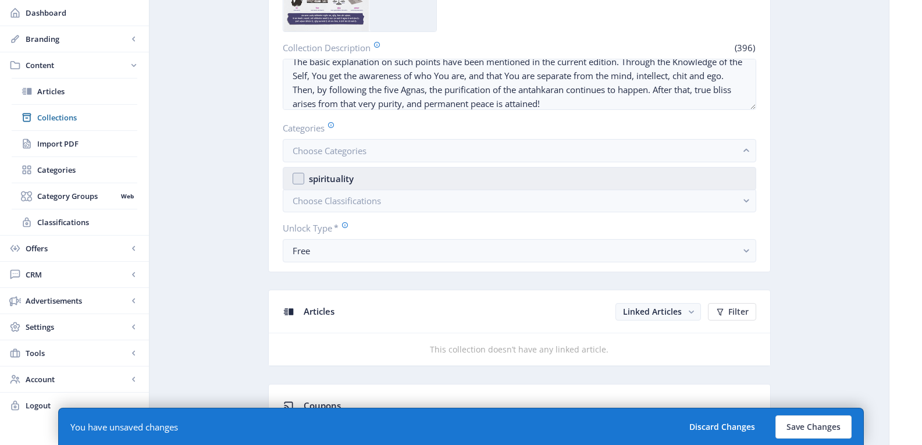
click at [345, 175] on div "spirituality" at bounding box center [331, 179] width 45 height 14
checkbox input "true"
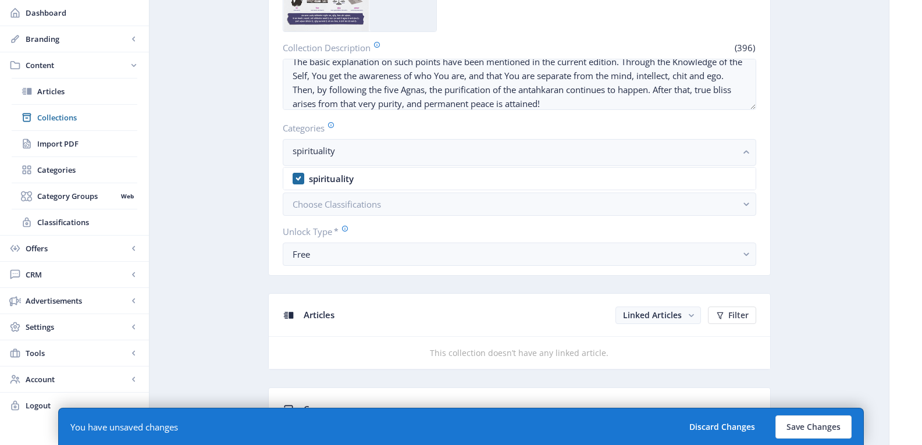
click at [768, 170] on nb-card-body "Cover Upload Title * (49) What Is the Antahkaran? (Hindi Dadavani Sep-2025) Dat…" at bounding box center [519, 82] width 501 height 385
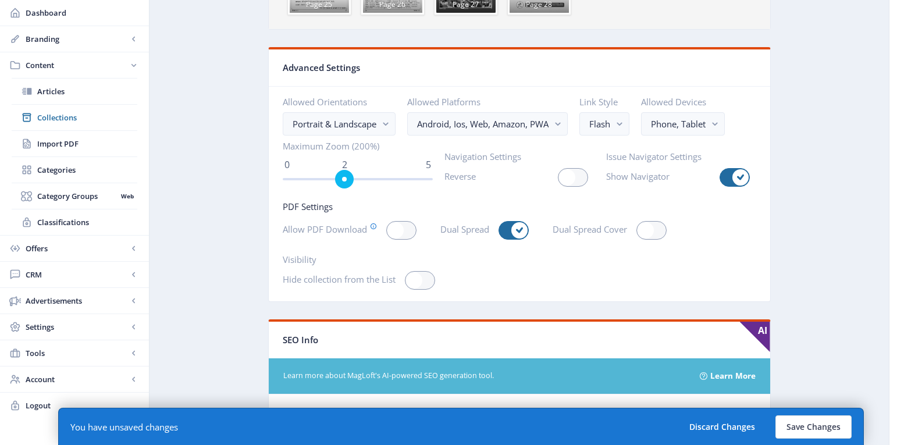
scroll to position [1570, 0]
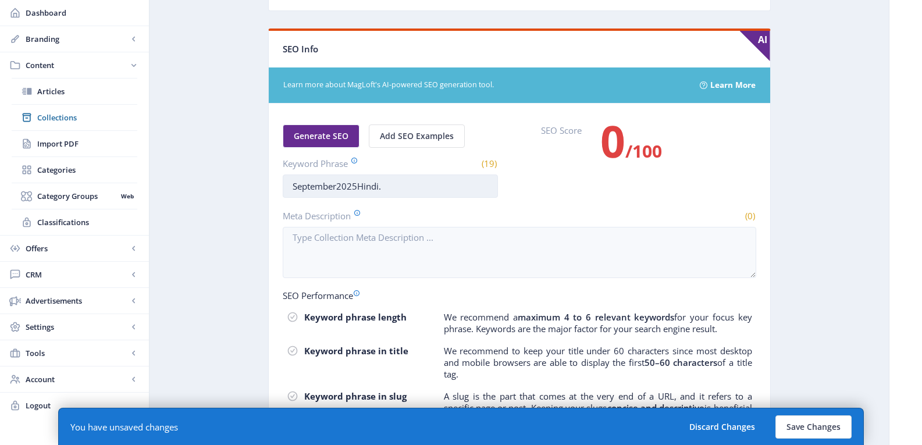
click at [352, 192] on input "September2025Hindi." at bounding box center [390, 185] width 215 height 23
drag, startPoint x: 352, startPoint y: 192, endPoint x: 365, endPoint y: 191, distance: 12.2
click at [352, 191] on input "September2025Hindi." at bounding box center [390, 185] width 215 height 23
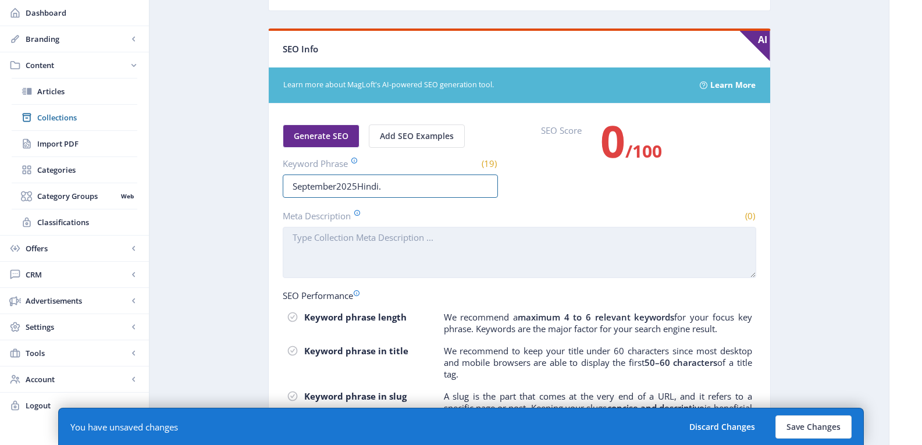
paste input "antahkaran,mind,intellect,[PERSON_NAME],ego,self,soul,[PERSON_NAME],five [PERSO…"
type input "antahkaran,mind,intellect,[PERSON_NAME],ego,self,soul,[PERSON_NAME],five [PERSO…"
click at [373, 252] on textarea "Meta Description" at bounding box center [519, 252] width 473 height 51
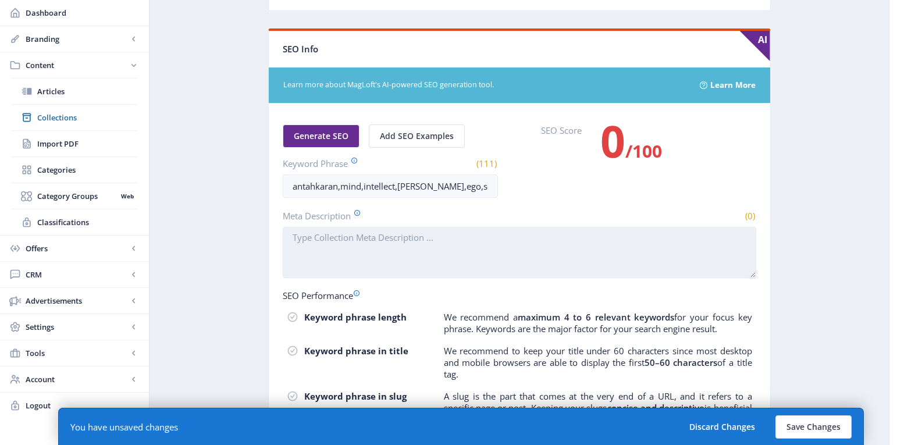
paste textarea "Through the Knowledge of the Self, You get the awareness of who You are, and th…"
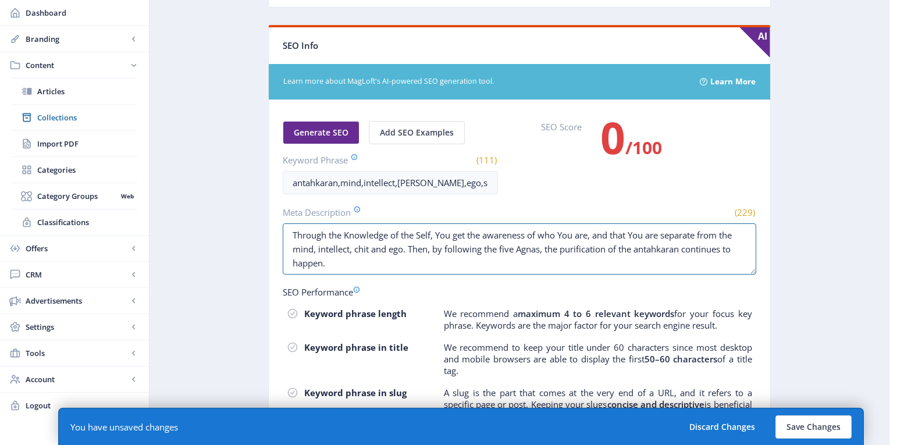
scroll to position [1656, 0]
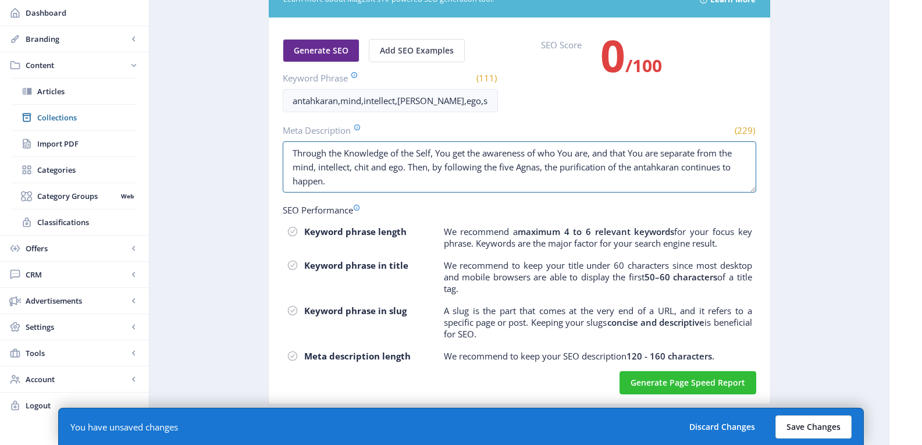
type textarea "Through the Knowledge of the Self, You get the awareness of who You are, and th…"
click at [804, 422] on button "Save Changes" at bounding box center [813, 426] width 76 height 23
type input "what-is-the-antahkaran-hindi-dadavani-sep-2025"
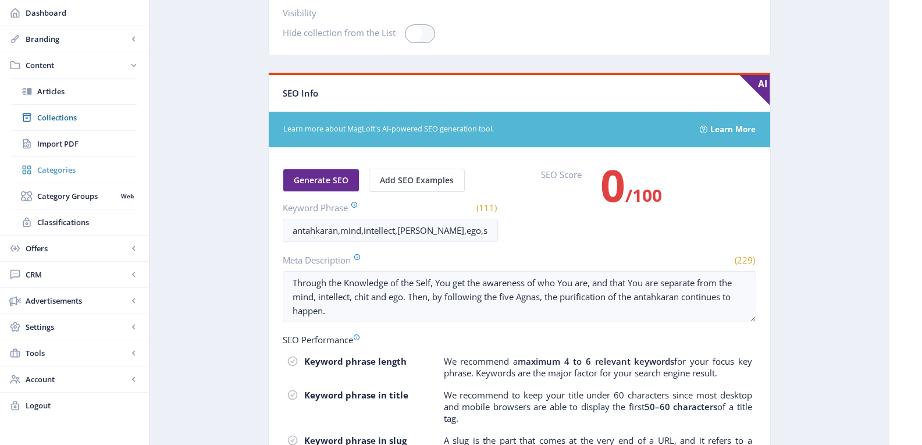
scroll to position [1249, 0]
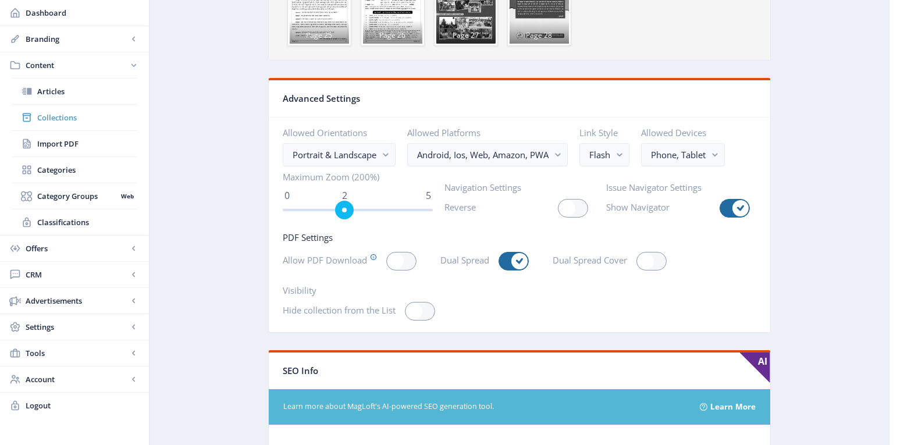
click at [60, 114] on span "Collections" at bounding box center [87, 118] width 100 height 12
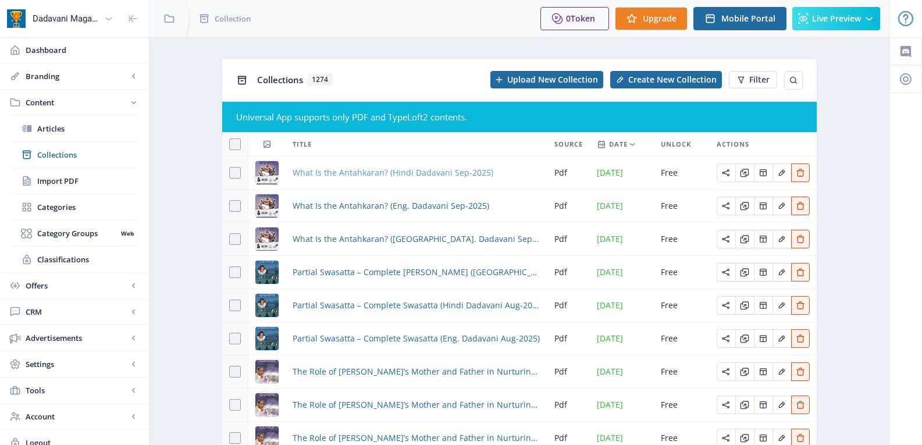
click at [356, 168] on span "What Is the Antahkaran? (Hindi Dadavani Sep-2025)" at bounding box center [393, 173] width 201 height 14
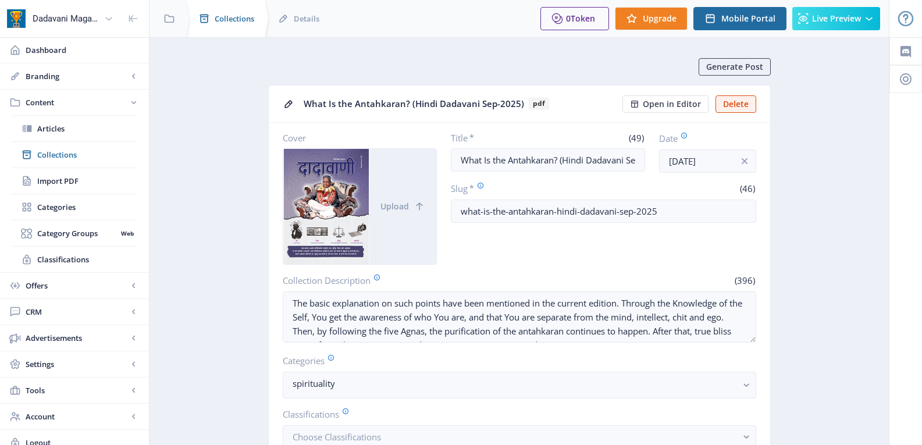
drag, startPoint x: 248, startPoint y: 94, endPoint x: 254, endPoint y: 16, distance: 78.2
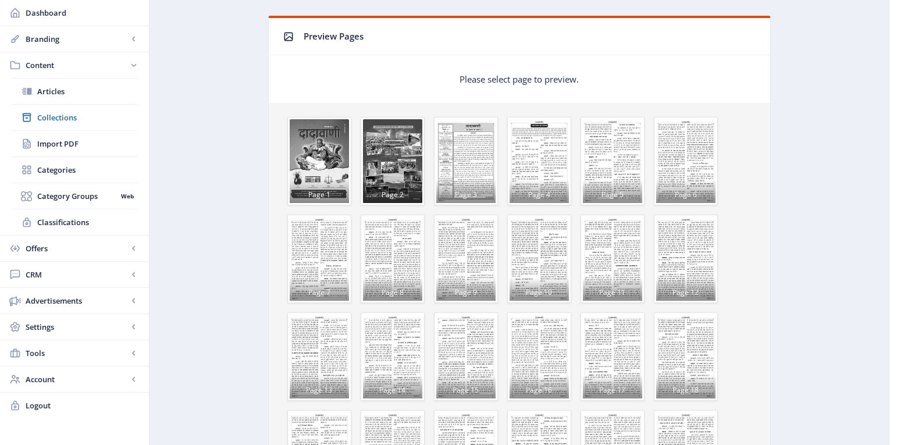
scroll to position [667, 0]
